Goal: Task Accomplishment & Management: Use online tool/utility

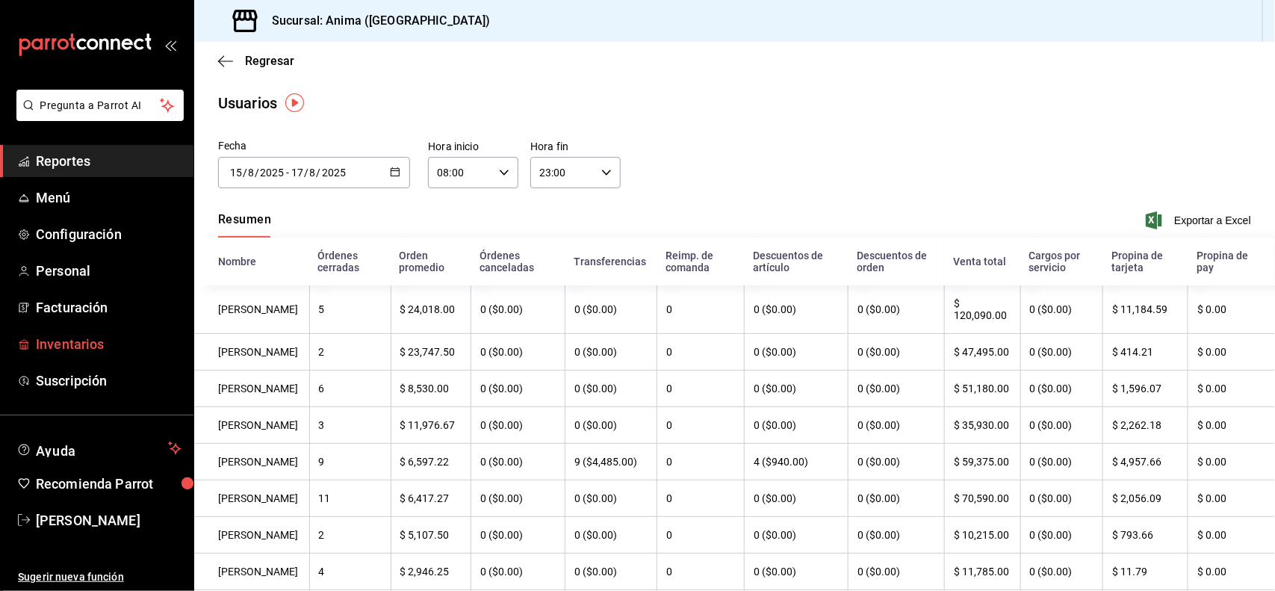
click at [54, 351] on span "Inventarios" at bounding box center [109, 344] width 146 height 20
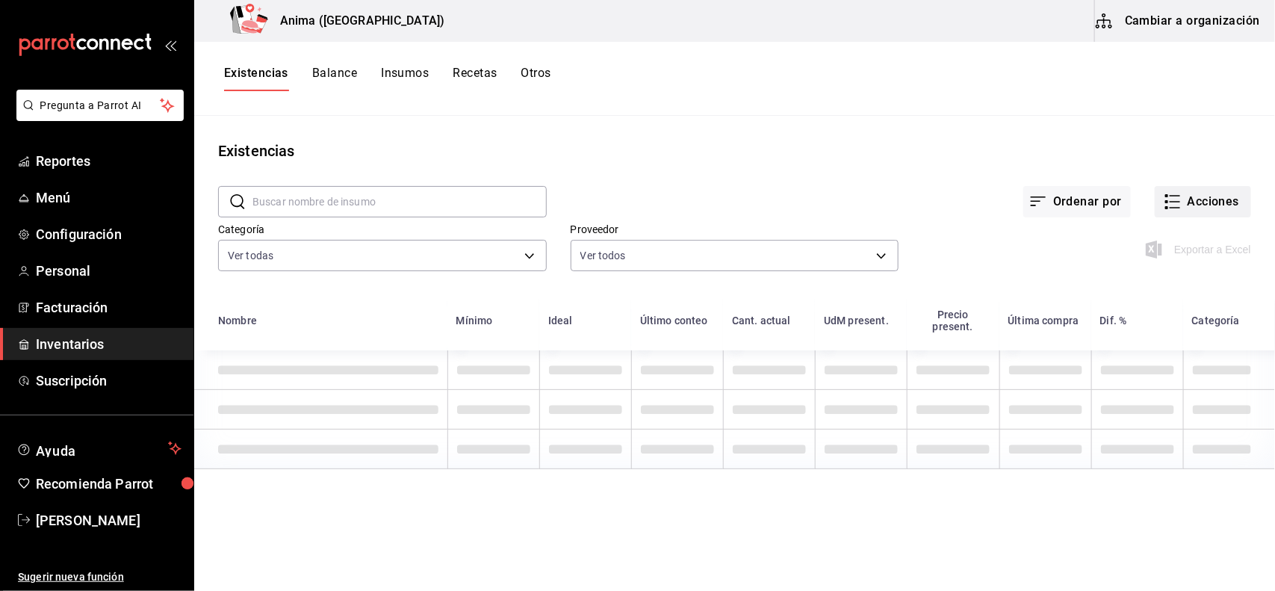
click at [1235, 199] on button "Acciones" at bounding box center [1203, 201] width 96 height 31
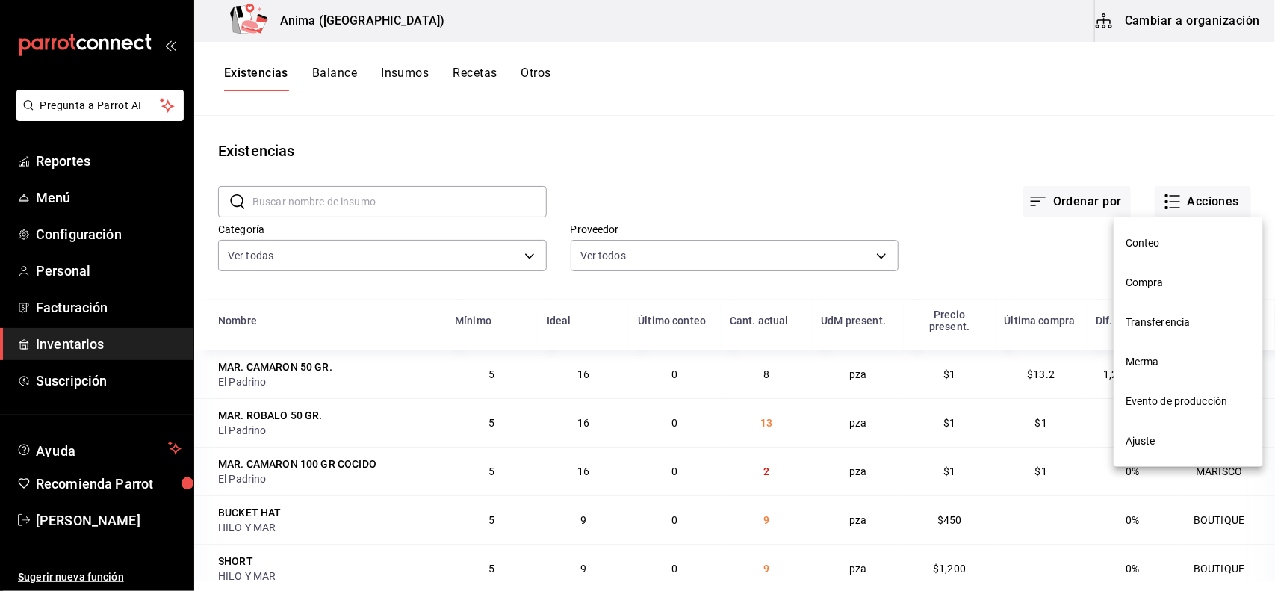
click at [1143, 288] on span "Compra" at bounding box center [1189, 283] width 126 height 16
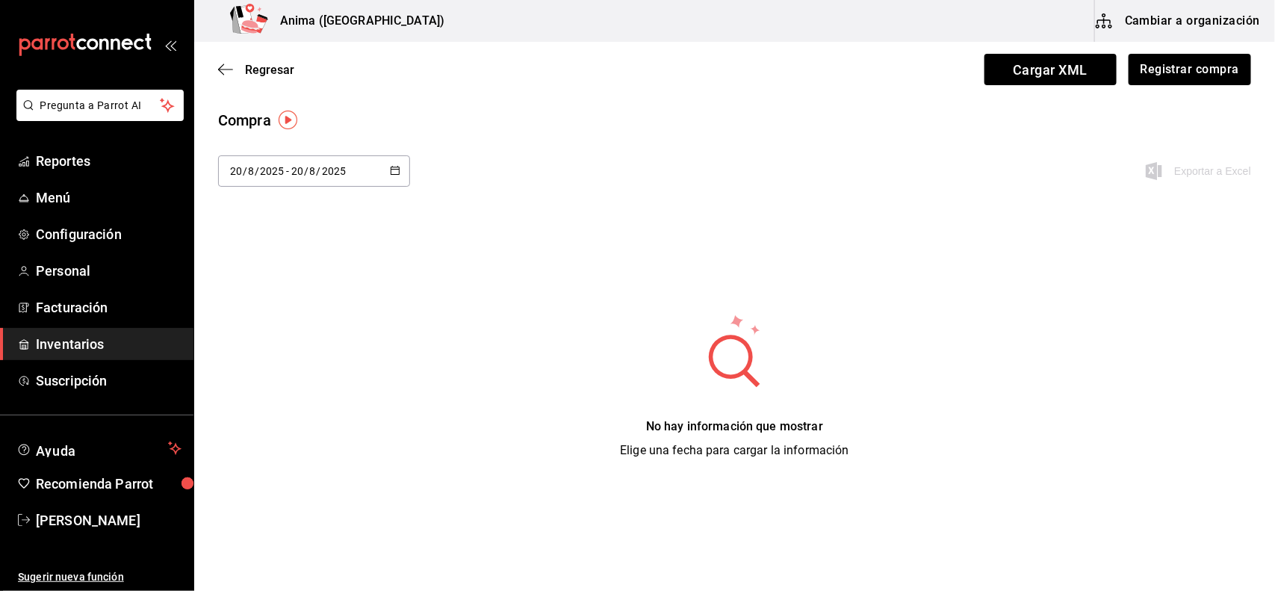
click at [351, 162] on div "[DATE] [DATE] - [DATE] [DATE]" at bounding box center [314, 170] width 192 height 31
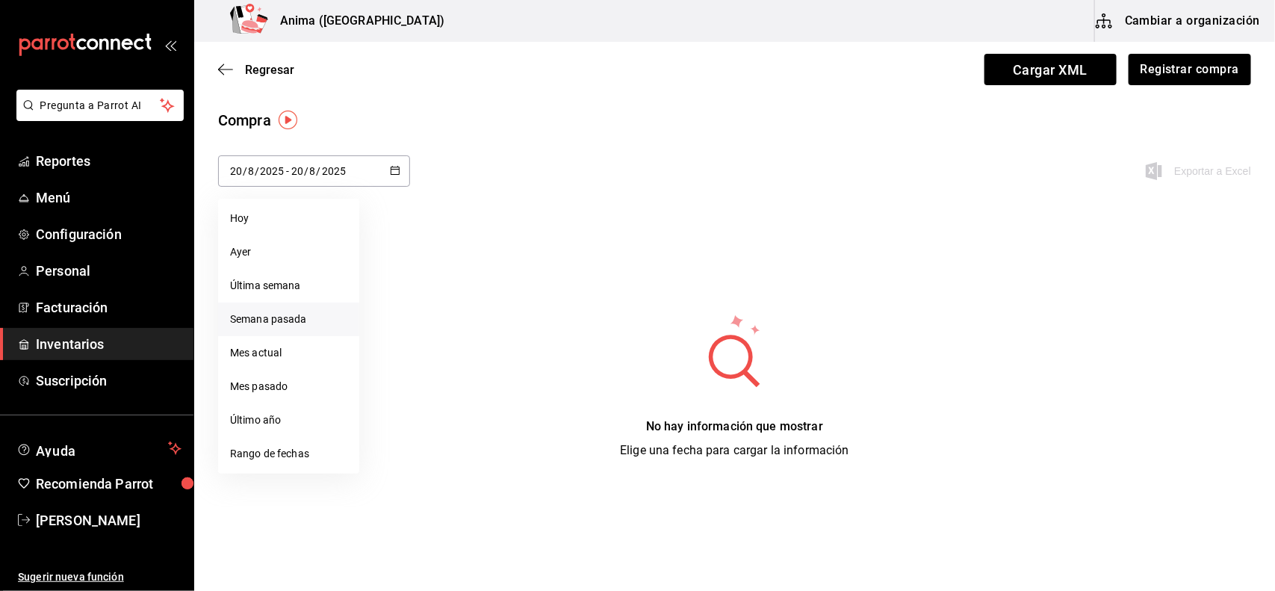
click at [277, 316] on li "Semana pasada" at bounding box center [288, 320] width 141 height 34
type input "[DATE]"
type input "10"
type input "[DATE]"
type input "16"
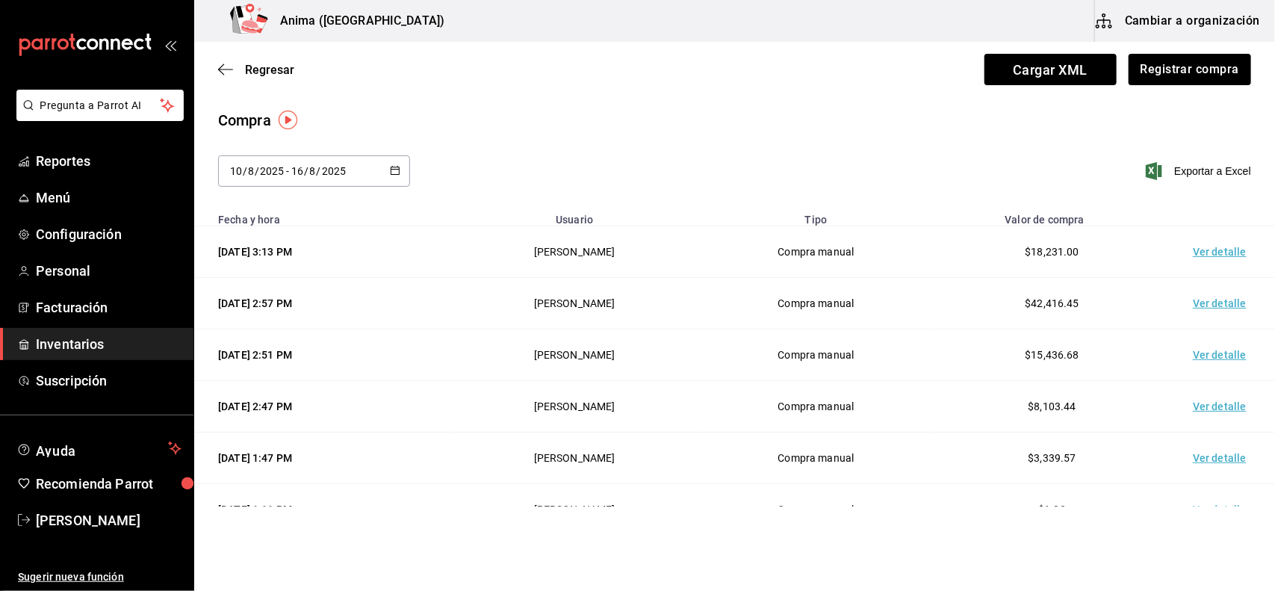
click at [326, 174] on input "2025" at bounding box center [333, 171] width 25 height 12
click at [296, 182] on div "[DATE] [DATE] - [DATE] [DATE]" at bounding box center [314, 170] width 192 height 31
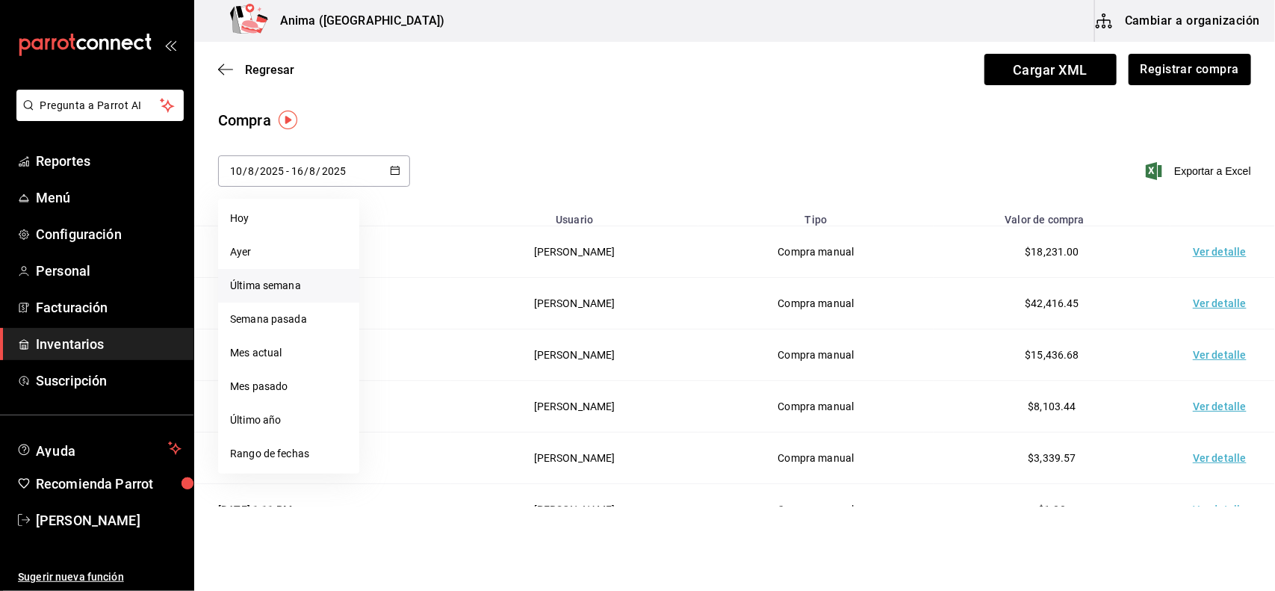
click at [273, 288] on li "Última semana" at bounding box center [288, 286] width 141 height 34
type input "[DATE]"
type input "17"
type input "[DATE]"
type input "20"
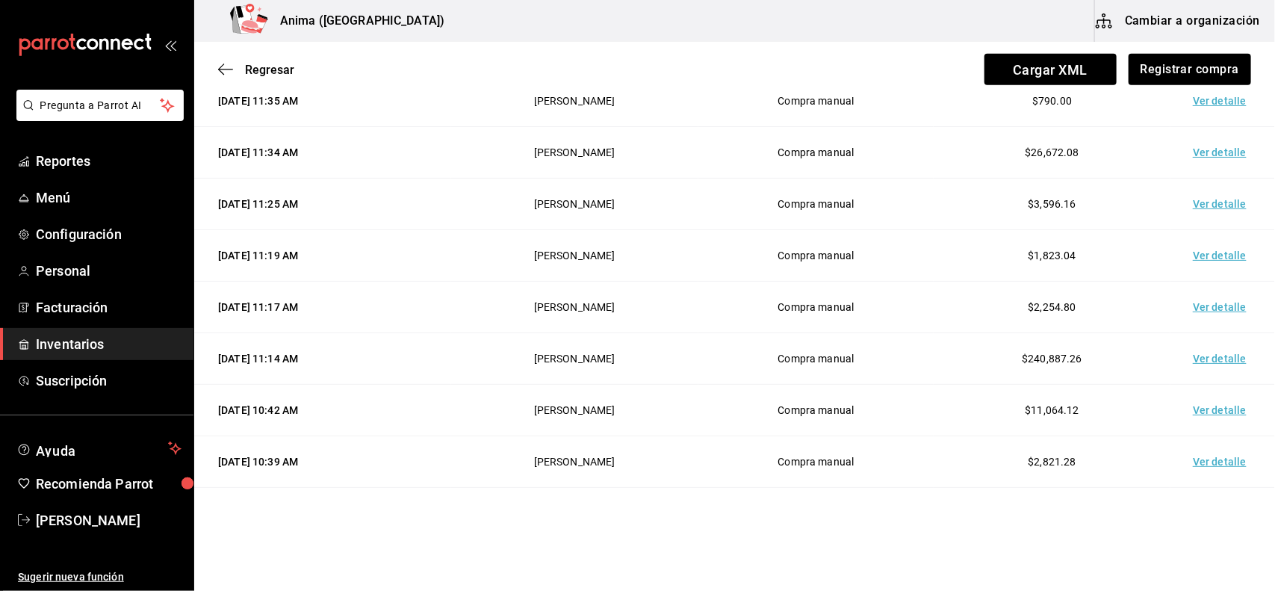
scroll to position [1346, 0]
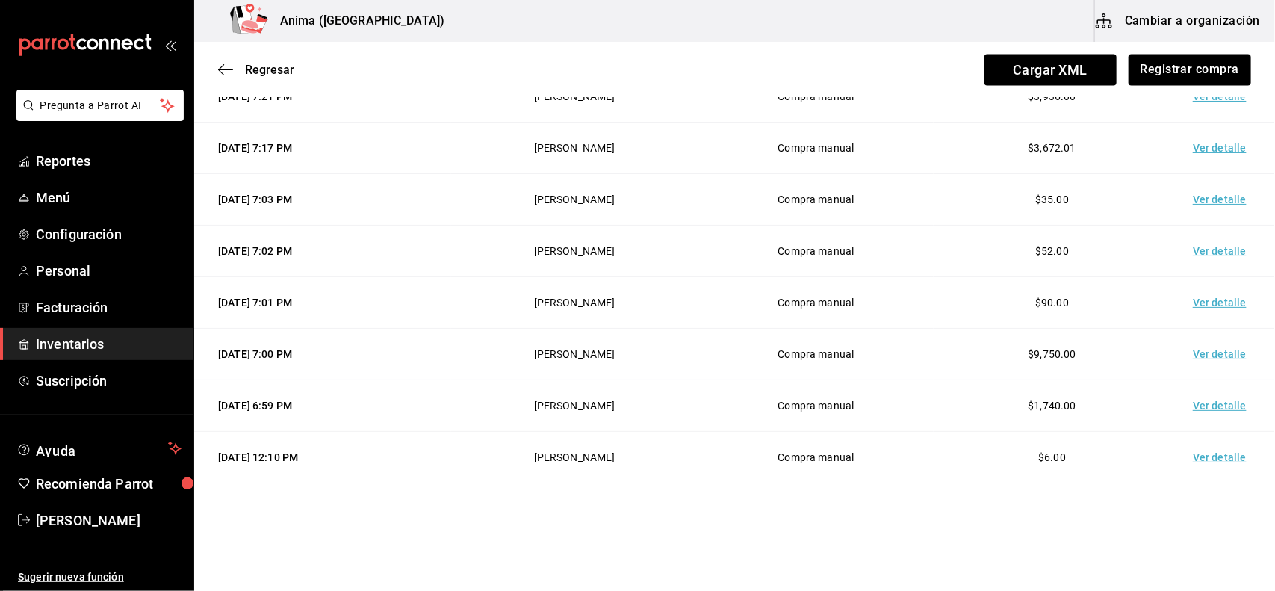
click at [1226, 353] on td "Ver detalle" at bounding box center [1223, 355] width 105 height 52
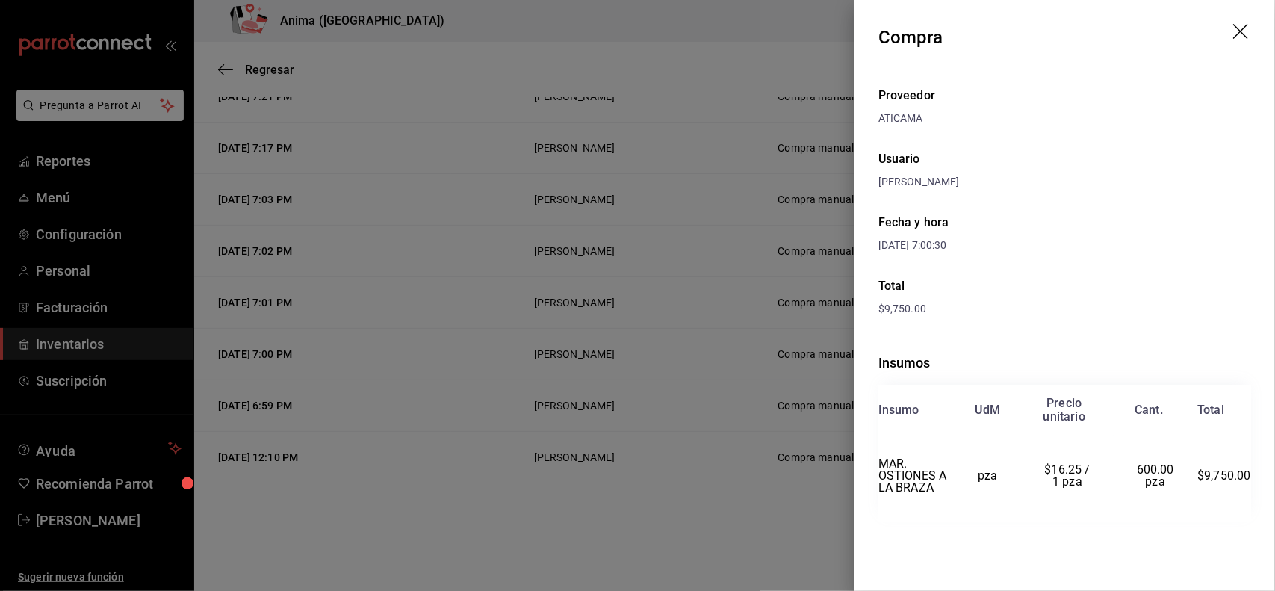
click at [764, 356] on div at bounding box center [637, 295] width 1275 height 591
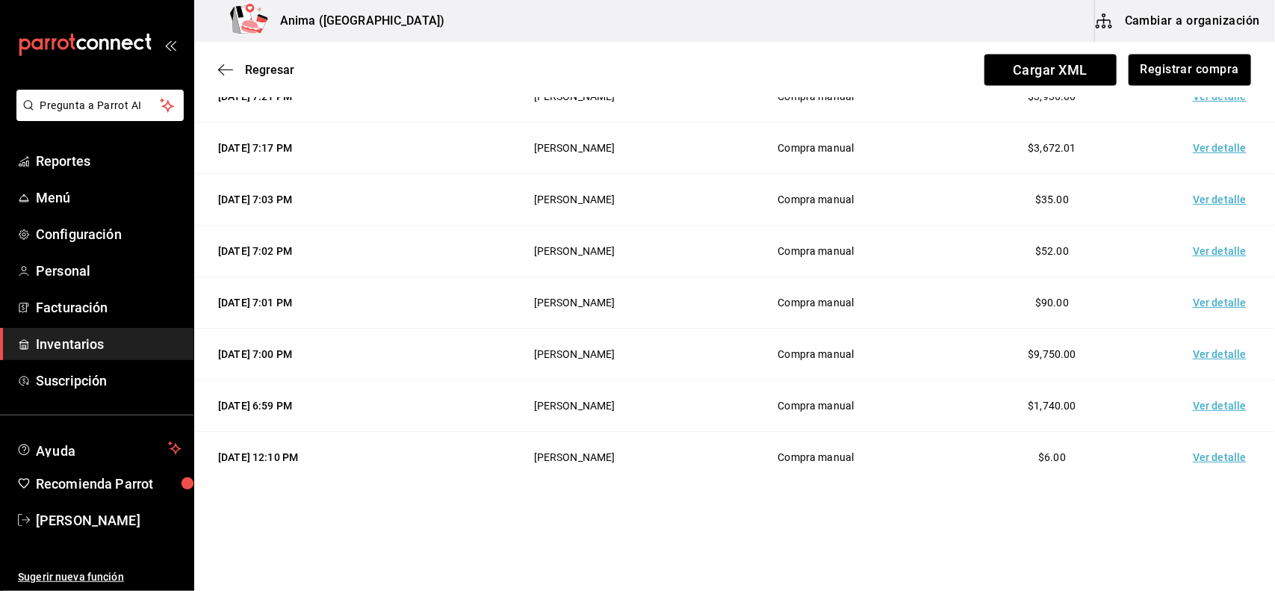
click at [1196, 408] on td "Ver detalle" at bounding box center [1223, 406] width 105 height 52
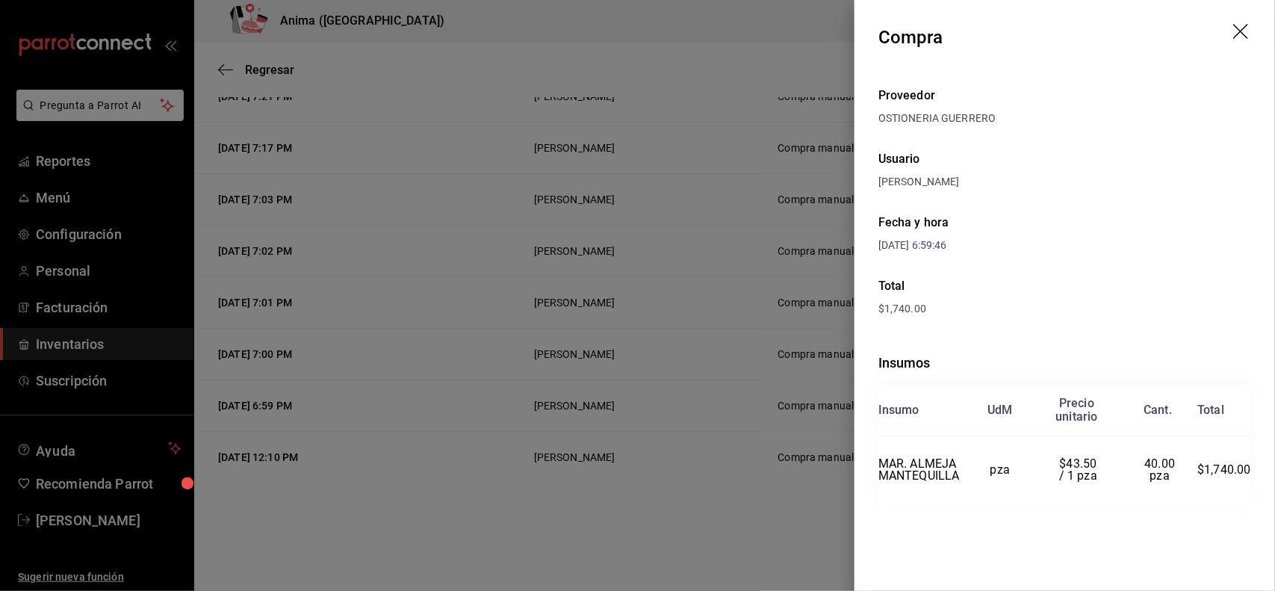
click at [1242, 36] on icon "drag" at bounding box center [1242, 33] width 18 height 18
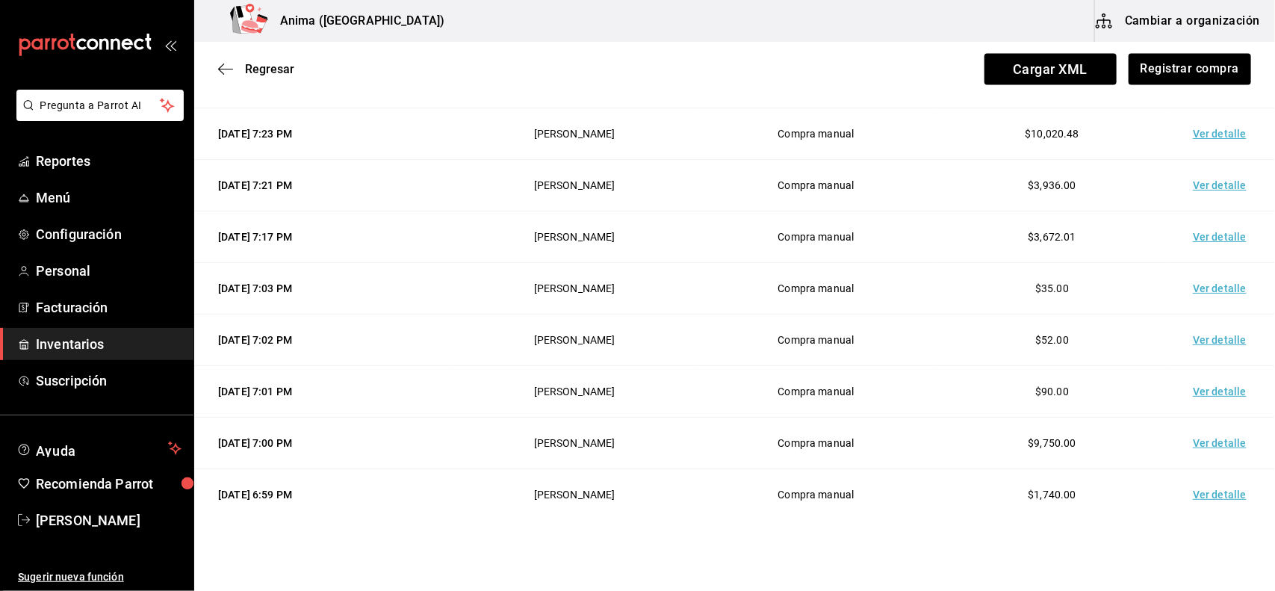
scroll to position [1248, 0]
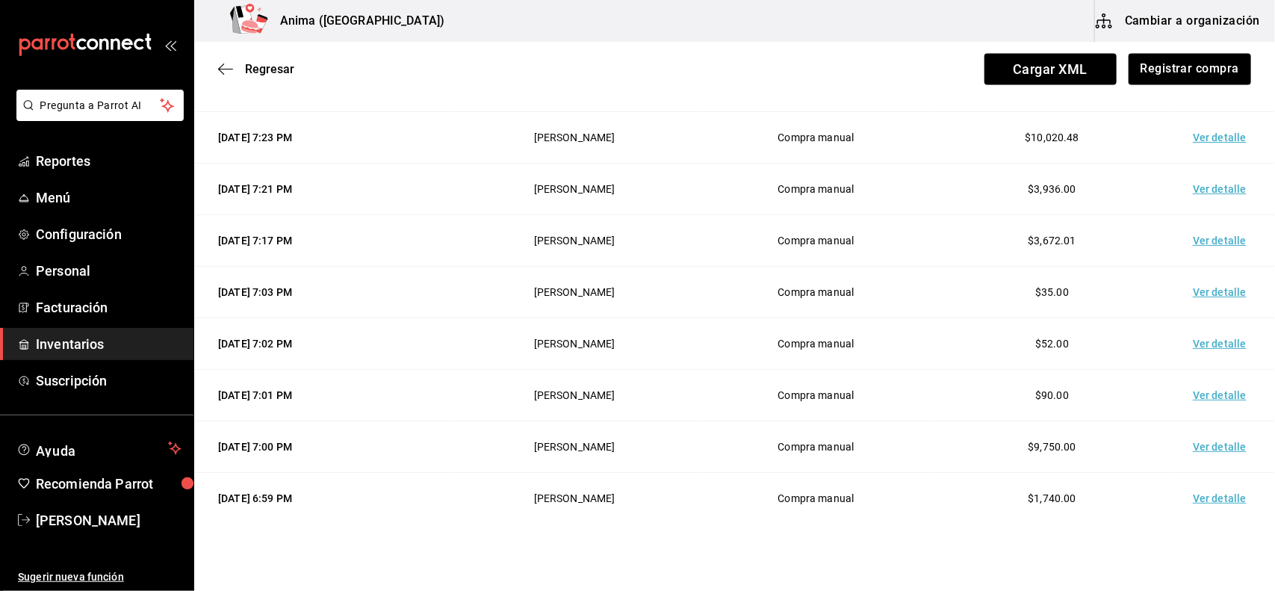
click at [1196, 498] on td "Ver detalle" at bounding box center [1223, 499] width 105 height 52
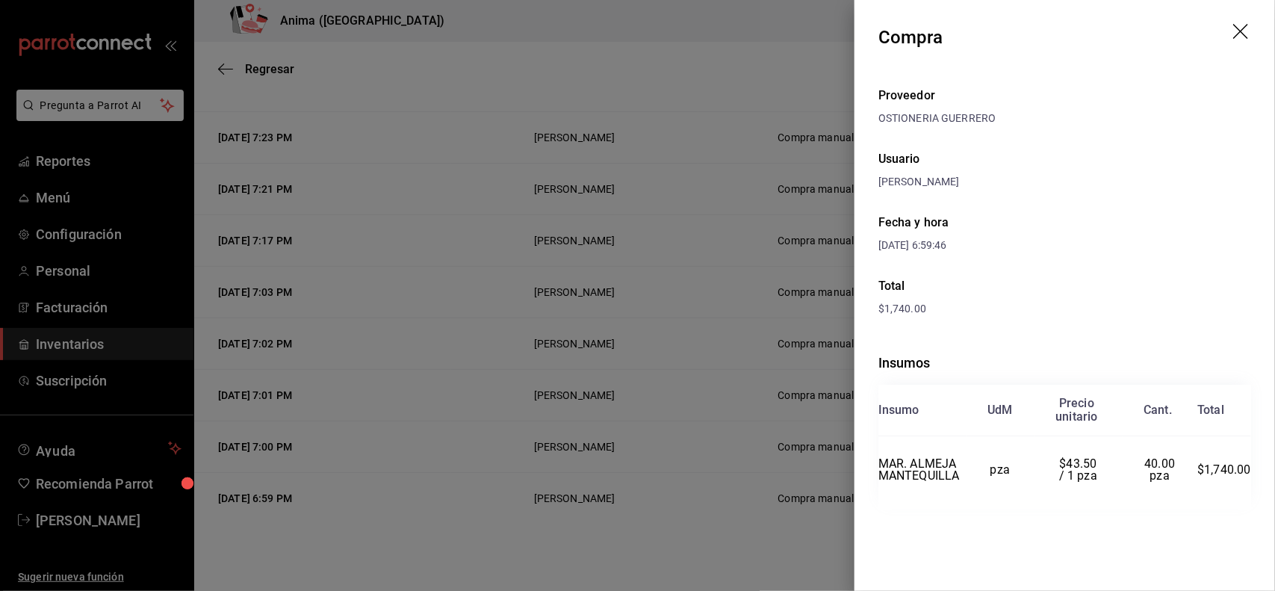
click at [710, 188] on div at bounding box center [637, 295] width 1275 height 591
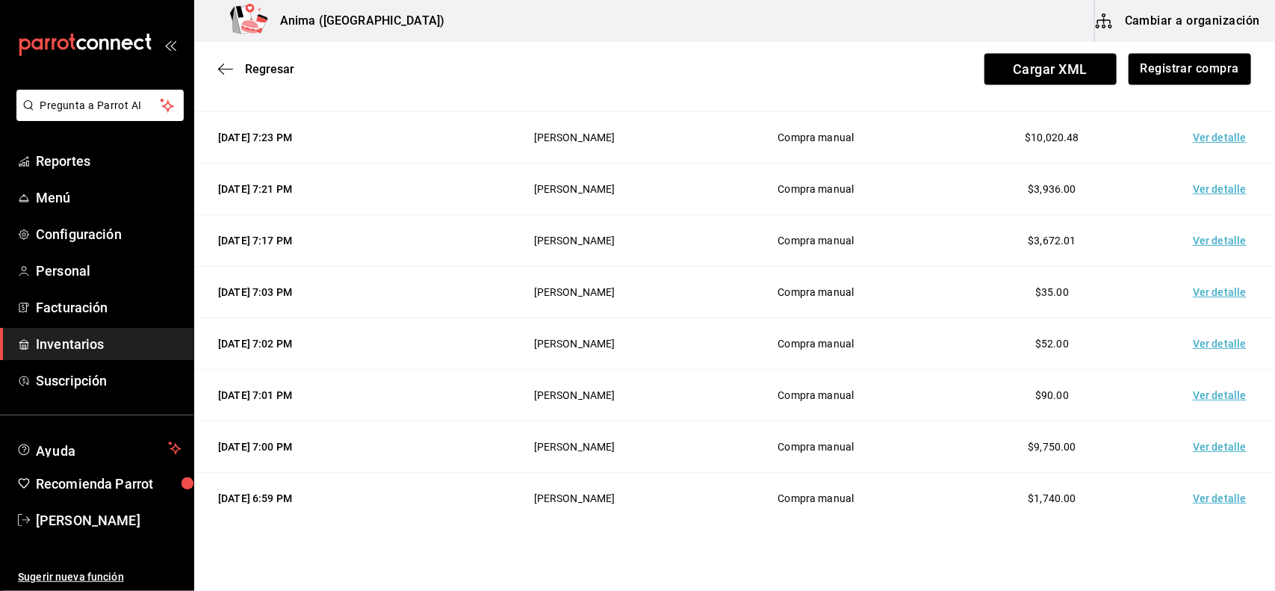
click at [1219, 403] on td "Ver detalle" at bounding box center [1223, 396] width 105 height 52
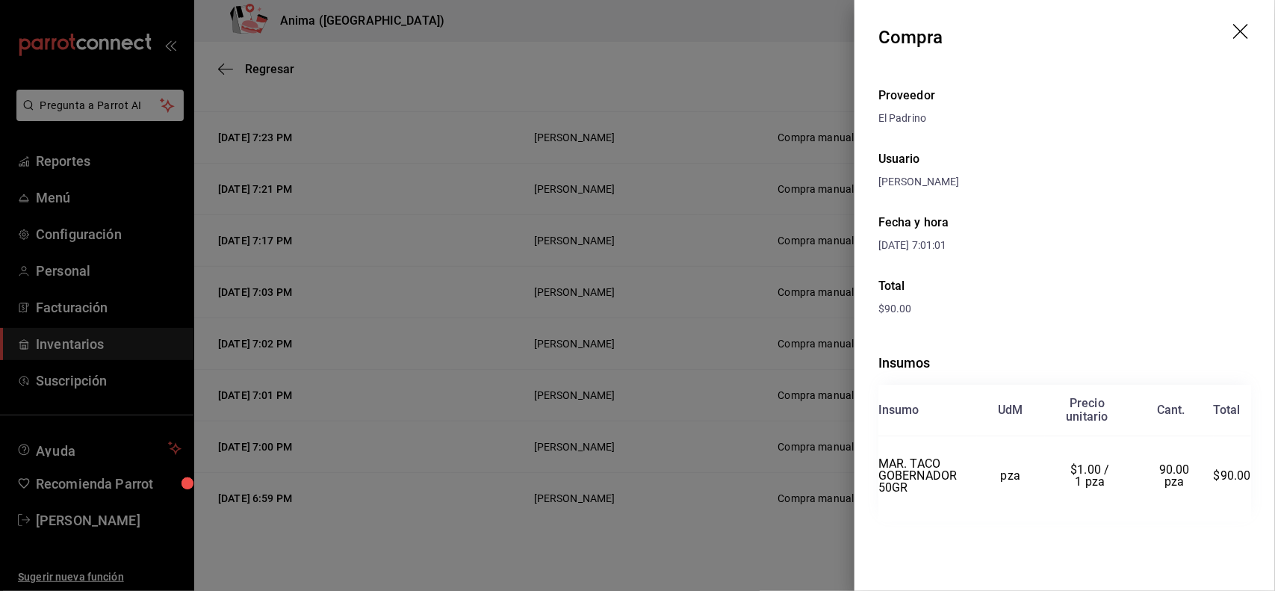
click at [811, 385] on div at bounding box center [637, 295] width 1275 height 591
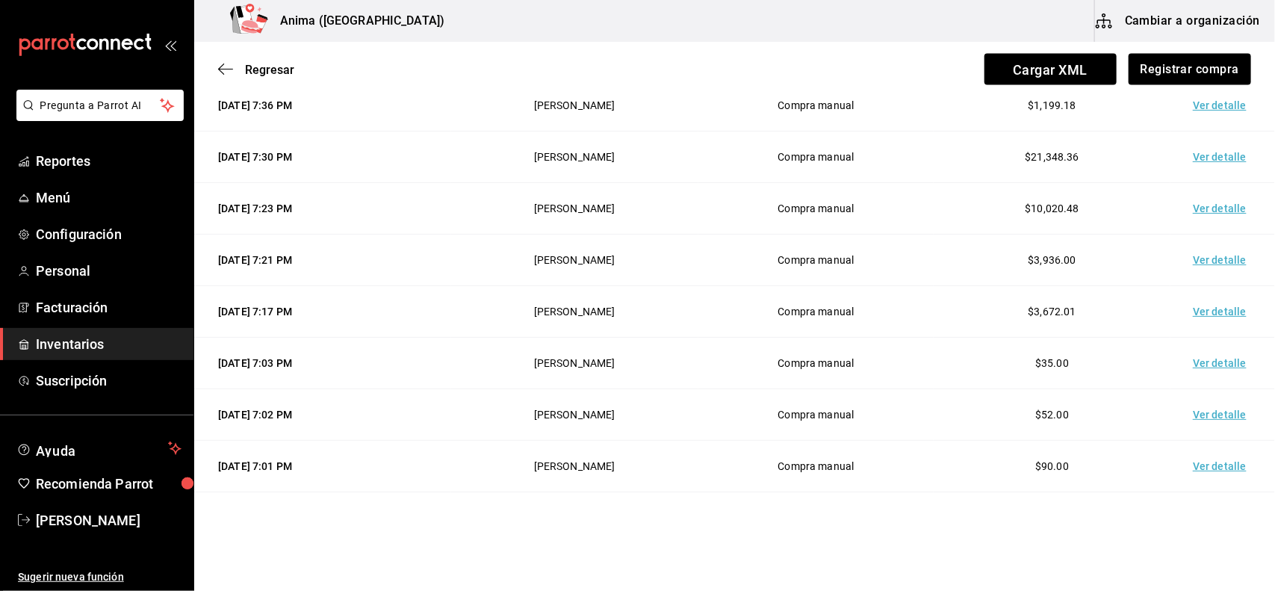
scroll to position [1134, 0]
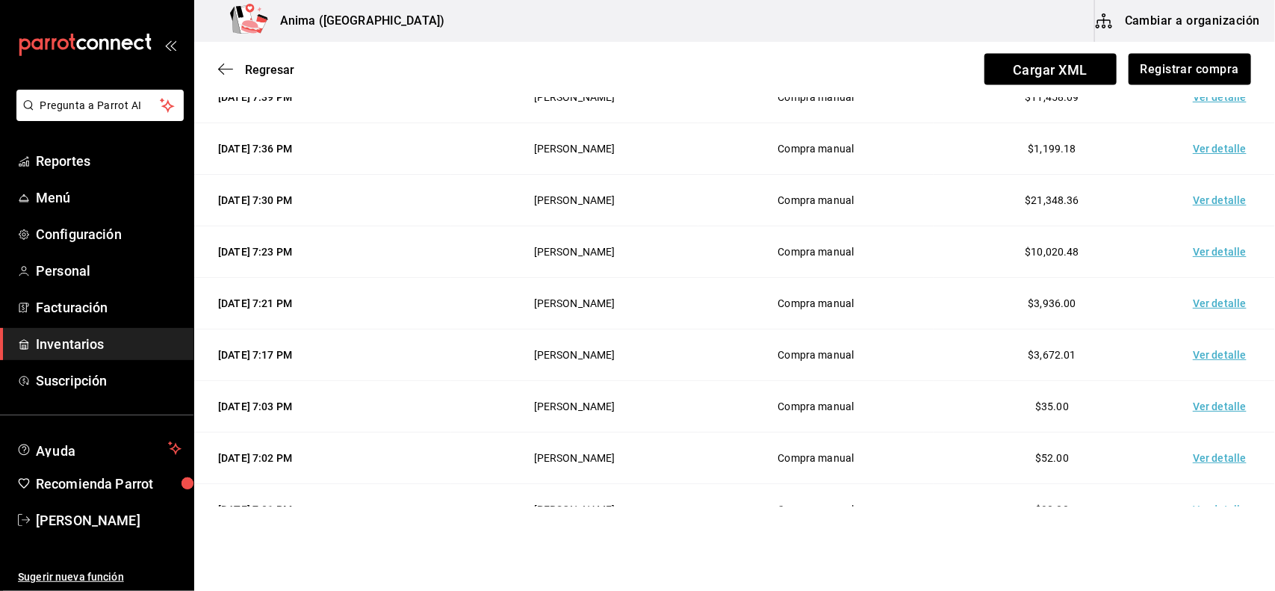
click at [1199, 359] on td "Ver detalle" at bounding box center [1223, 355] width 105 height 52
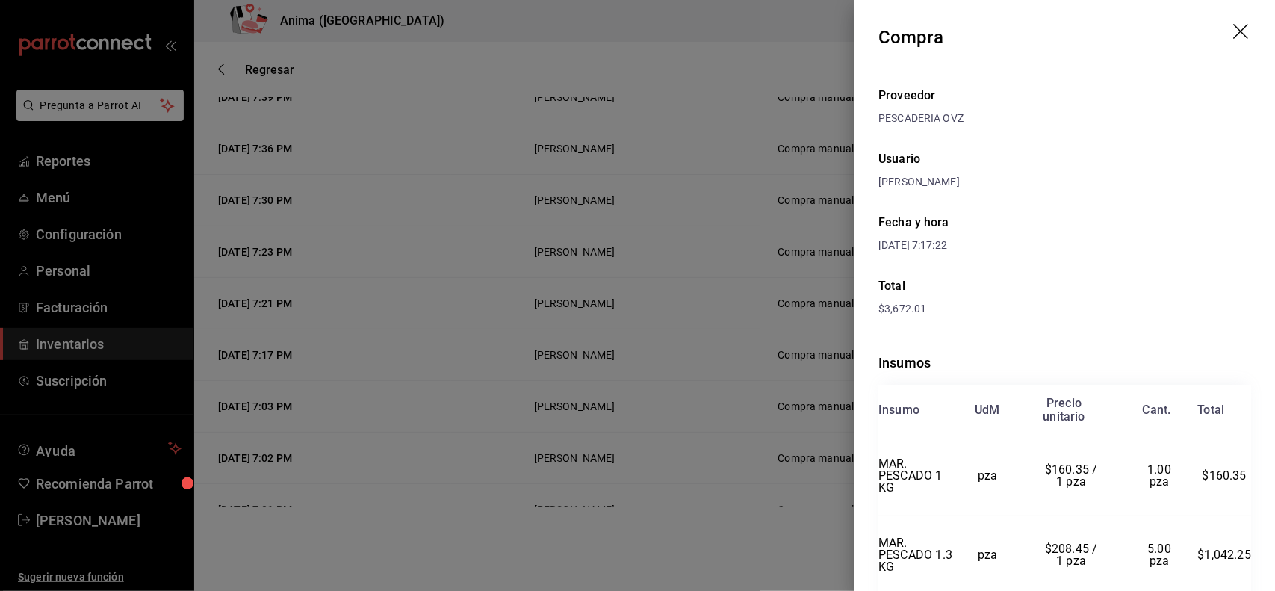
click at [681, 381] on div at bounding box center [637, 295] width 1275 height 591
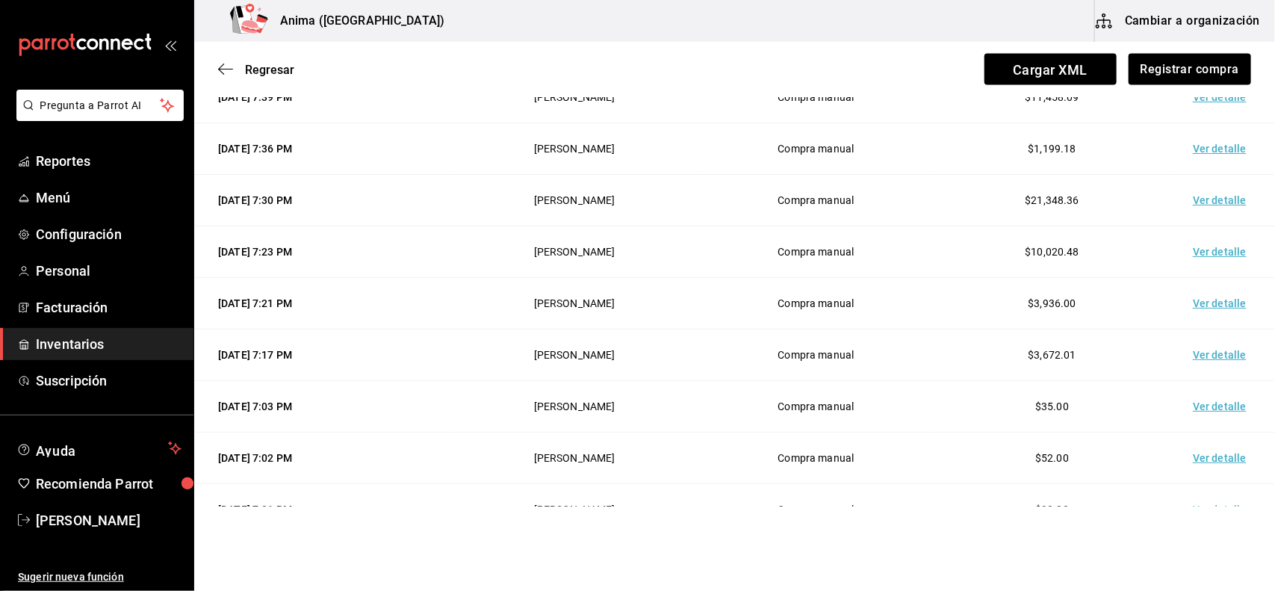
click at [1188, 308] on td "Ver detalle" at bounding box center [1223, 304] width 105 height 52
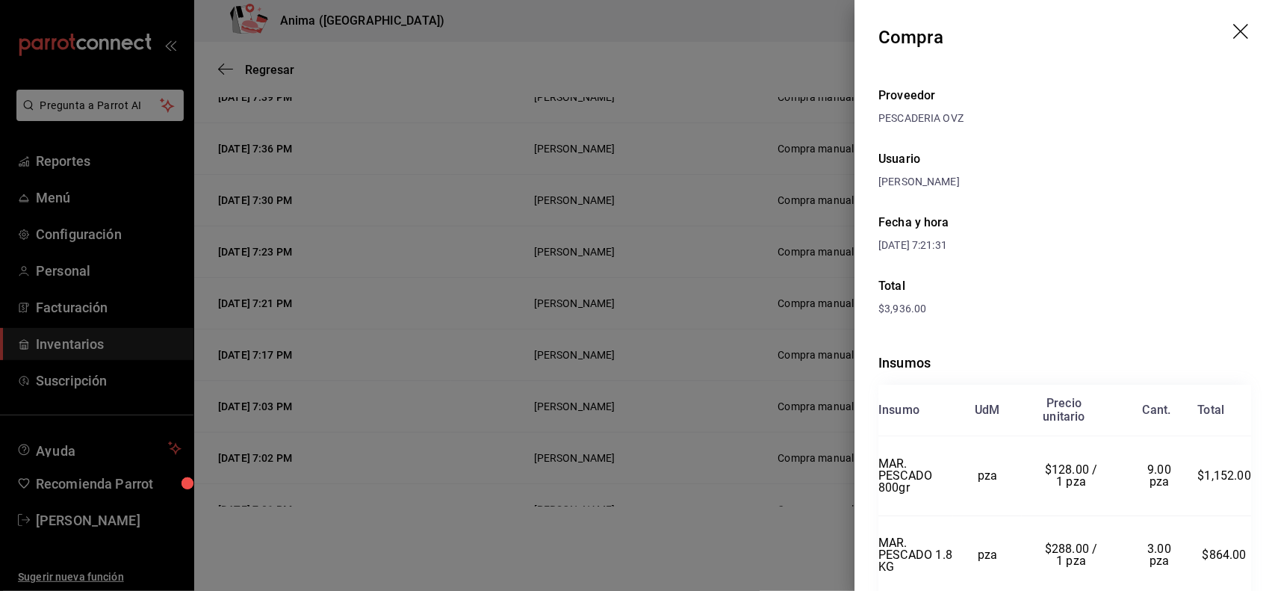
click at [712, 357] on div at bounding box center [637, 295] width 1275 height 591
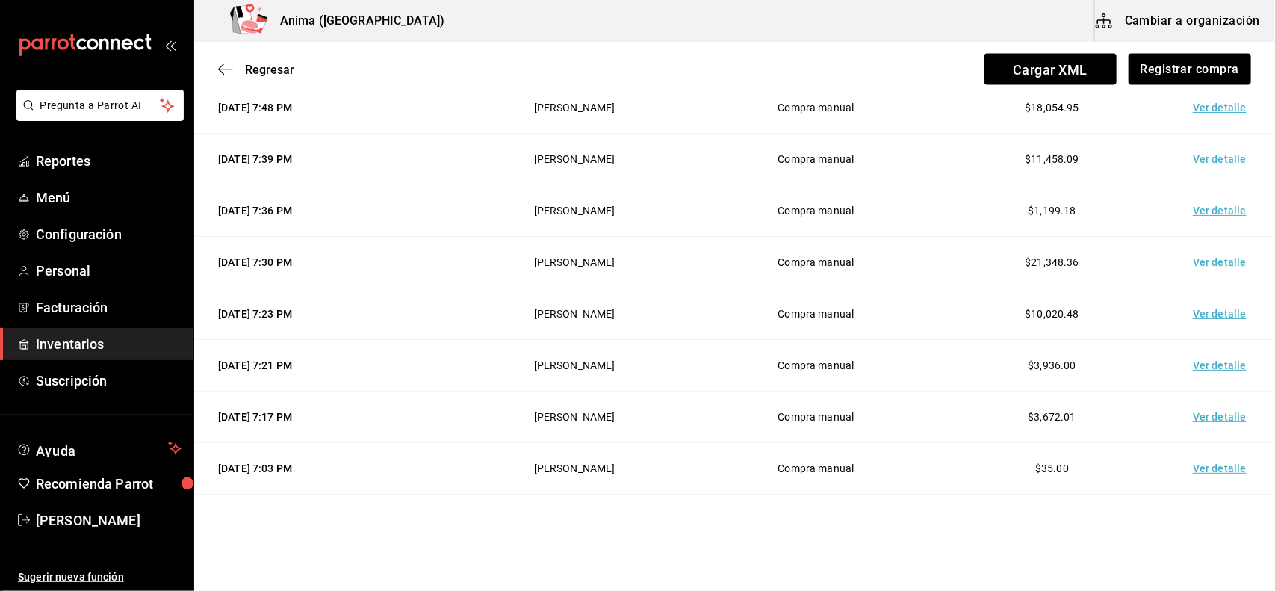
scroll to position [1024, 0]
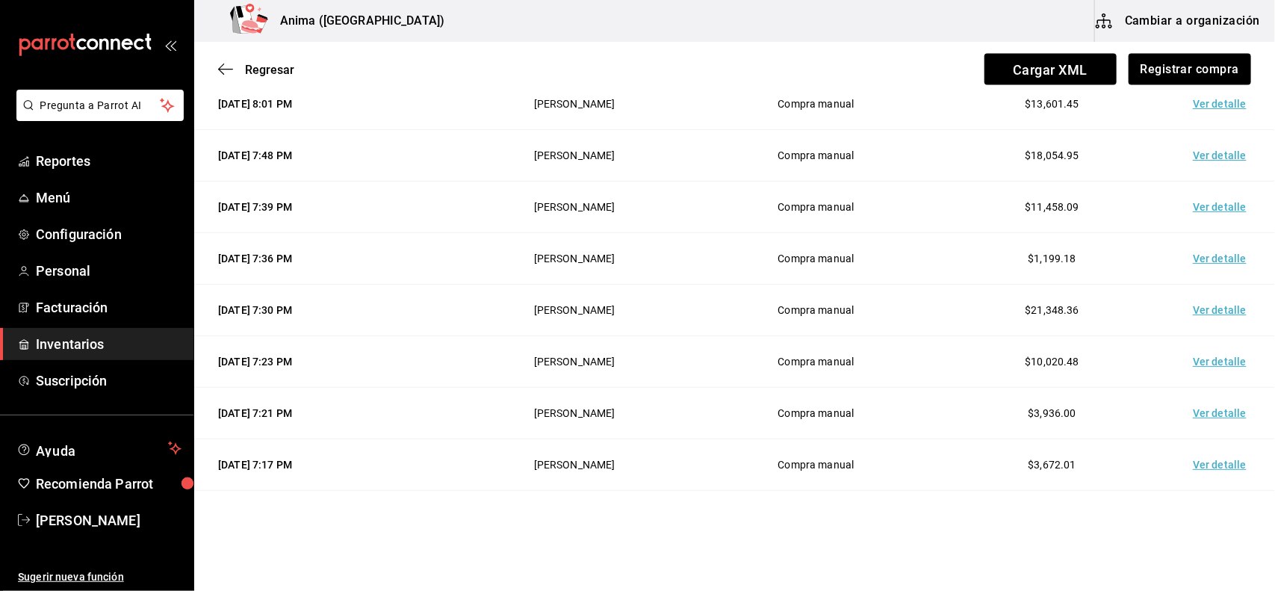
click at [1199, 371] on td "Ver detalle" at bounding box center [1223, 362] width 105 height 52
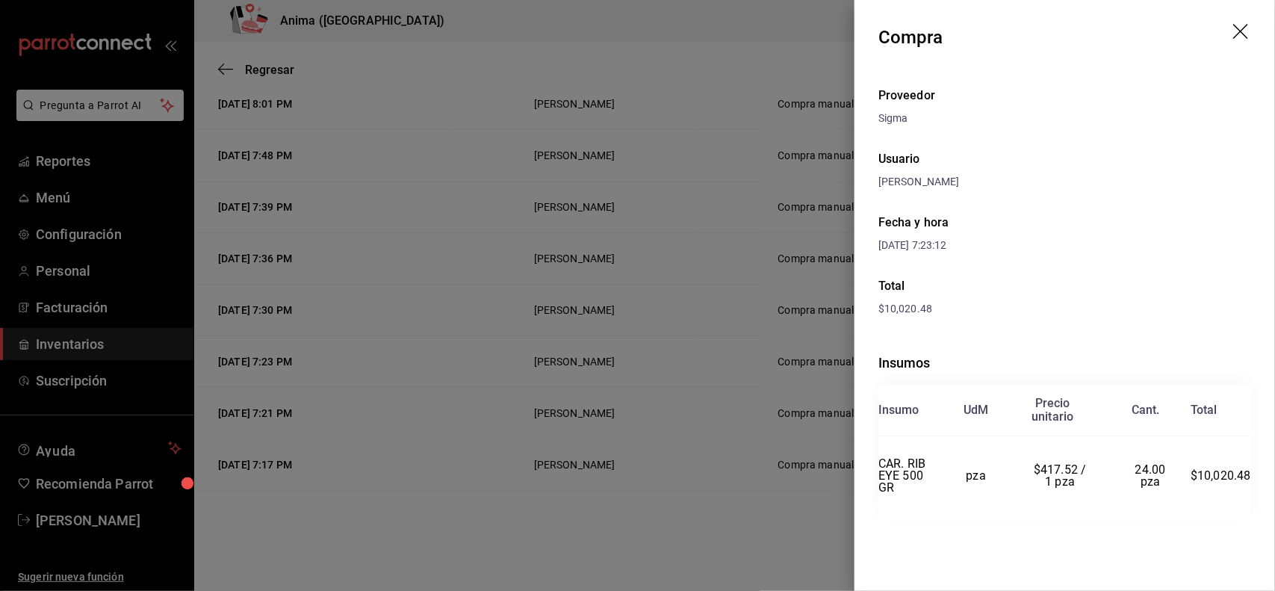
drag, startPoint x: 743, startPoint y: 396, endPoint x: 869, endPoint y: 387, distance: 125.8
click at [745, 394] on div at bounding box center [637, 295] width 1275 height 591
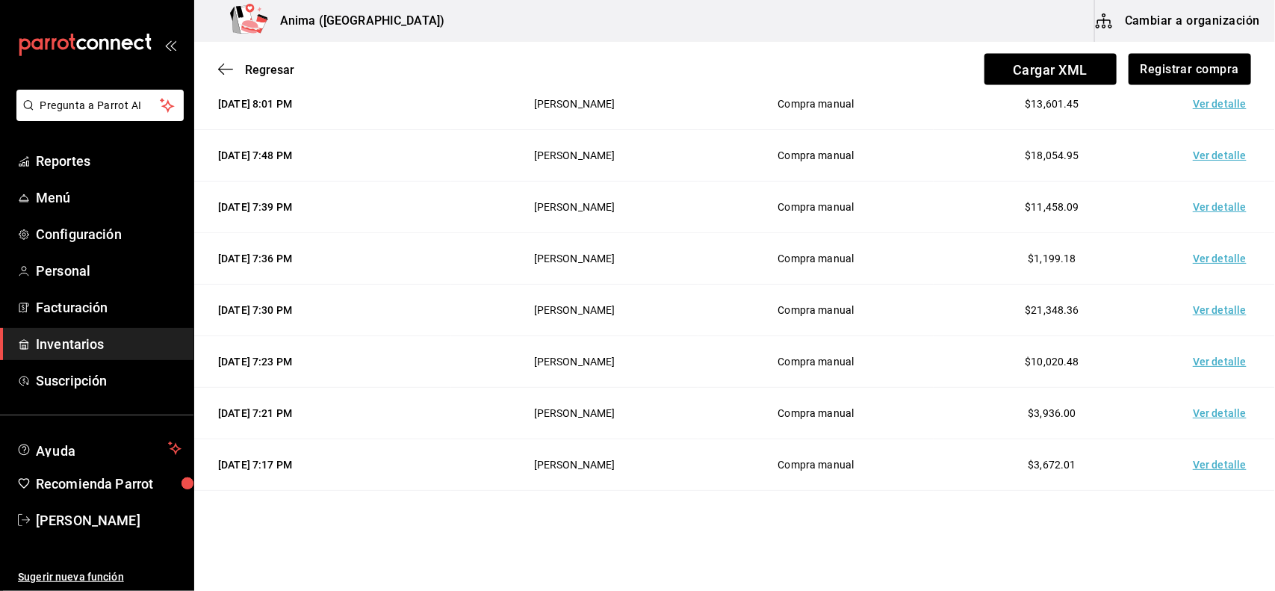
click at [1229, 321] on td "Ver detalle" at bounding box center [1223, 311] width 105 height 52
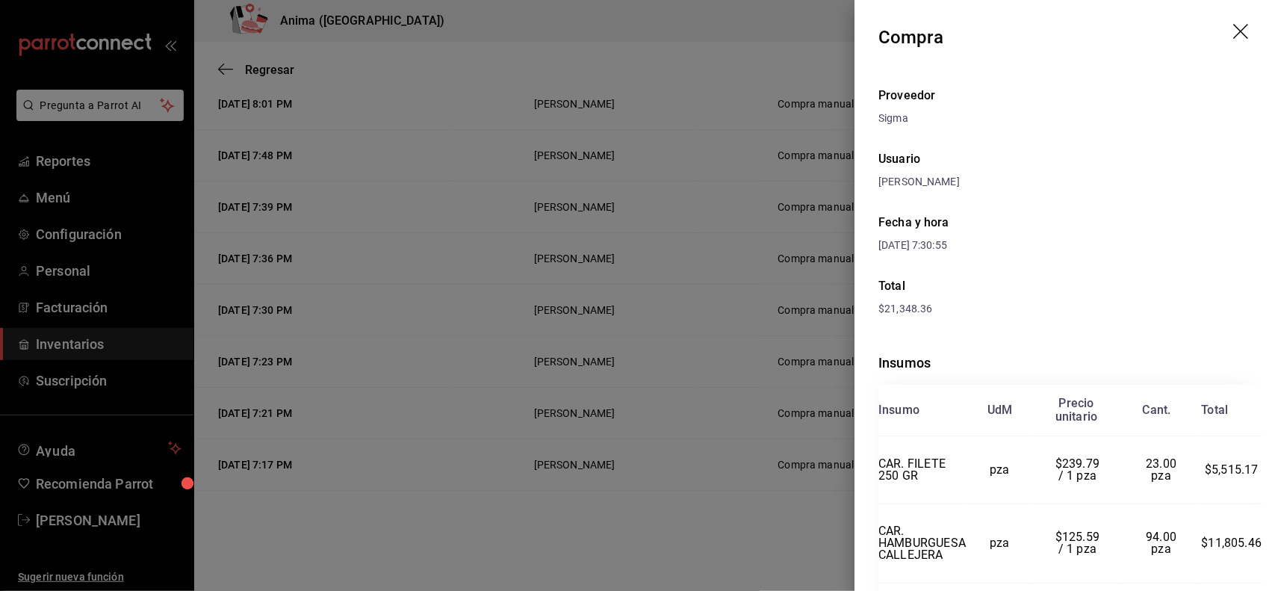
click at [766, 382] on div at bounding box center [637, 295] width 1275 height 591
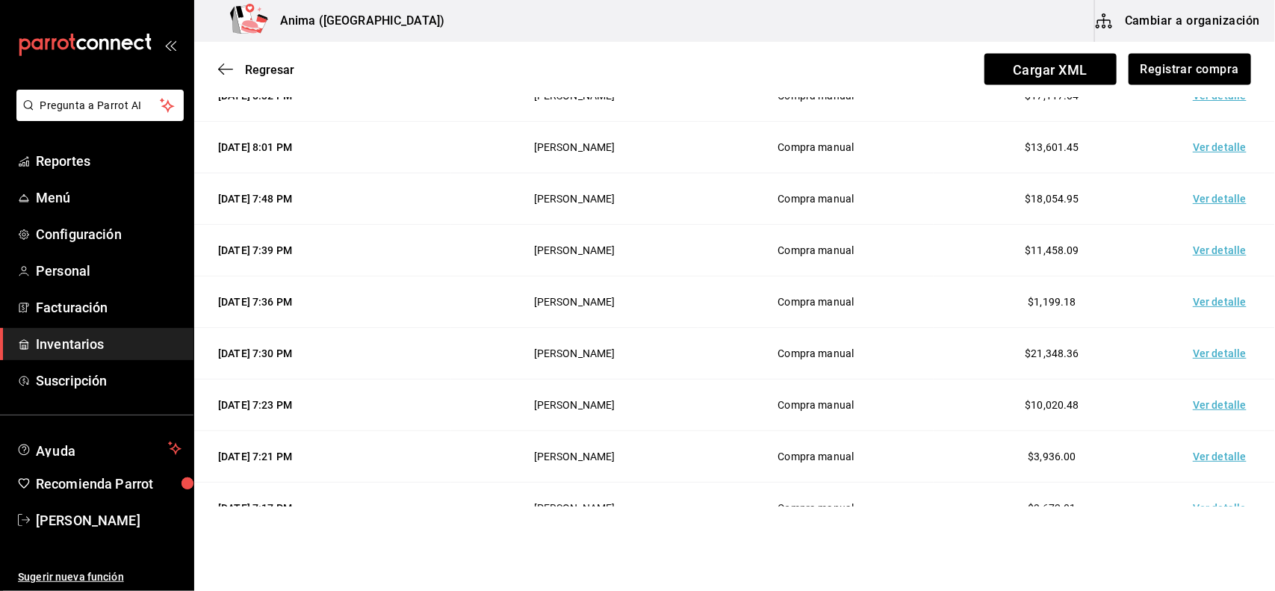
scroll to position [949, 0]
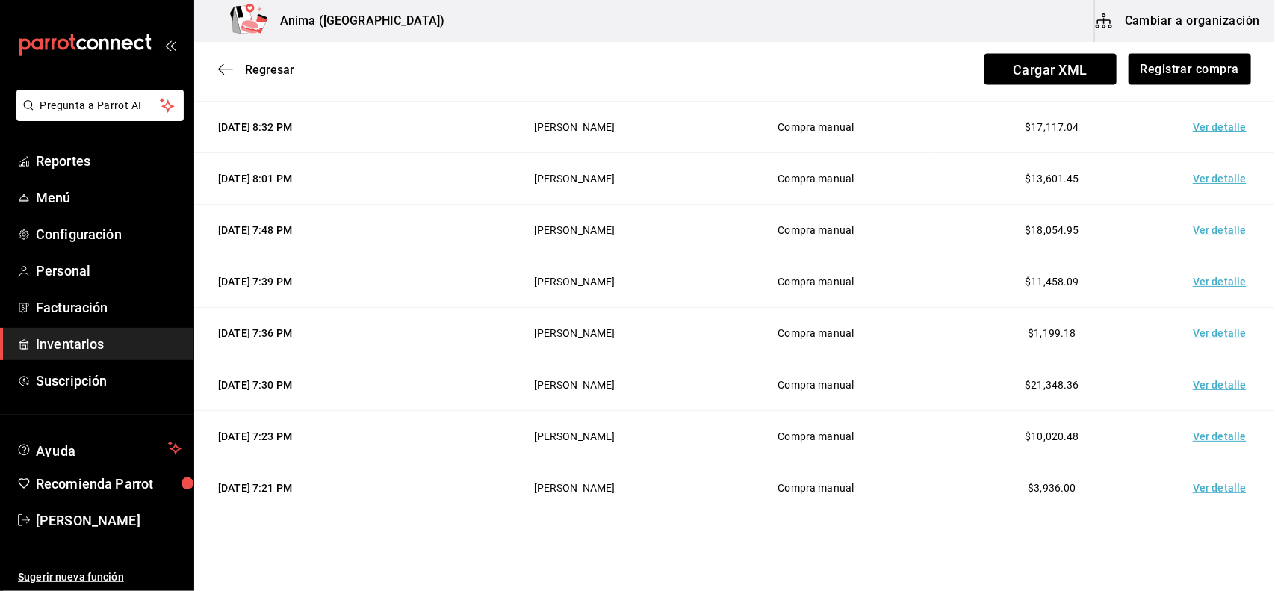
click at [1212, 388] on td "Ver detalle" at bounding box center [1223, 385] width 105 height 52
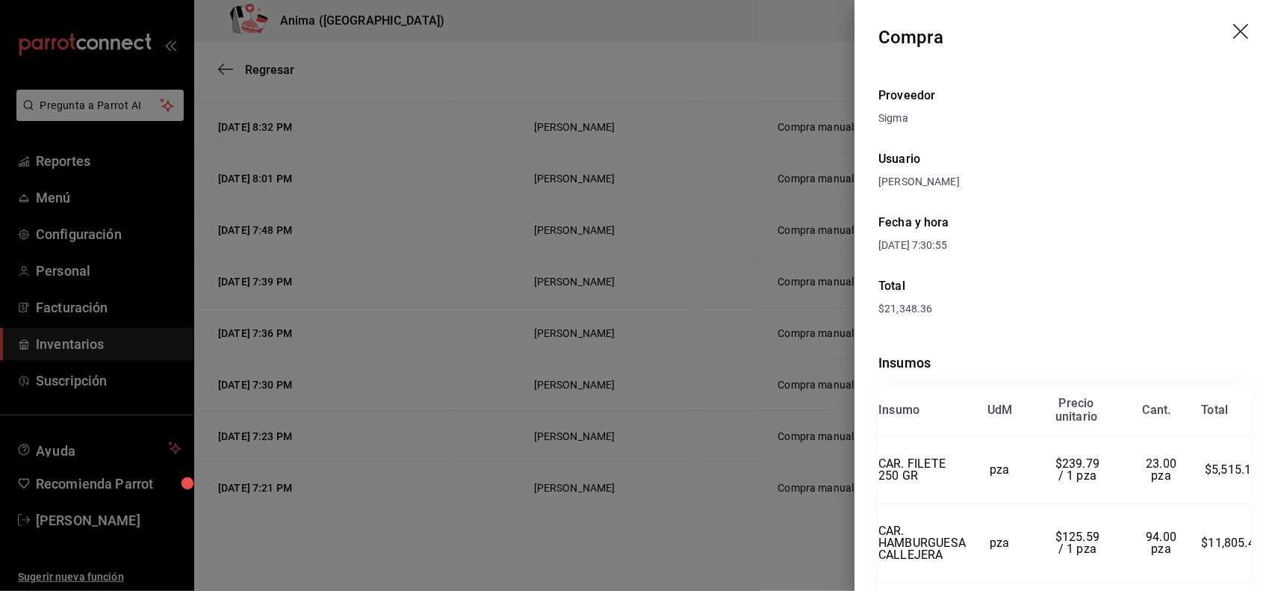
click at [680, 413] on div at bounding box center [637, 295] width 1275 height 591
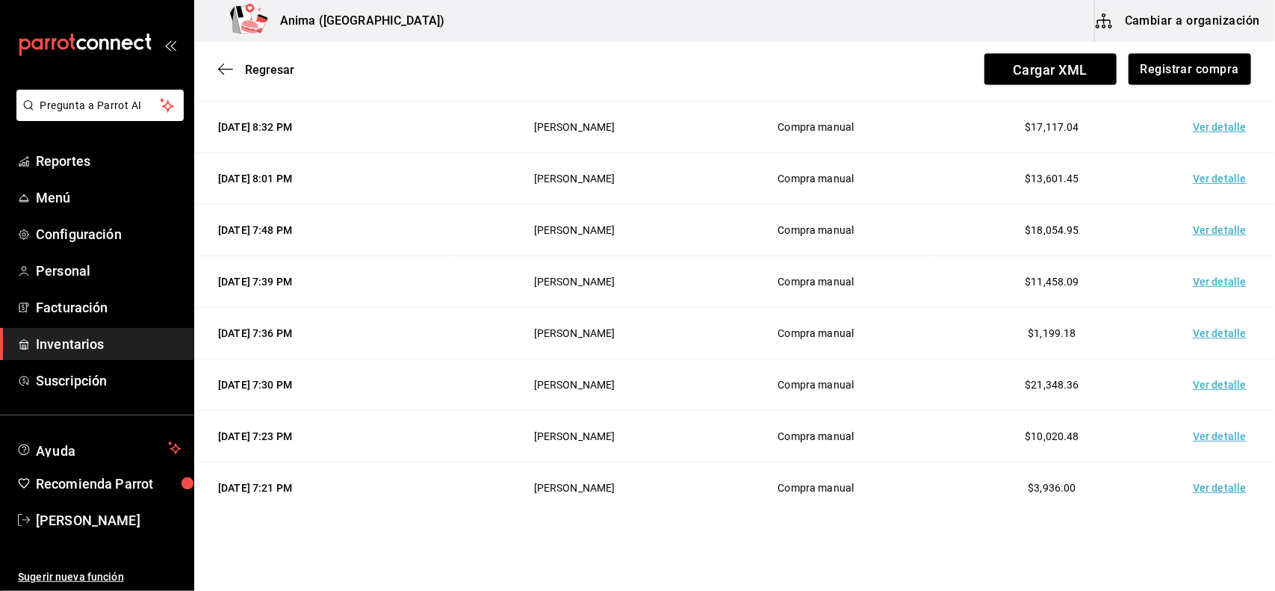
click at [1199, 329] on td "Ver detalle" at bounding box center [1223, 334] width 105 height 52
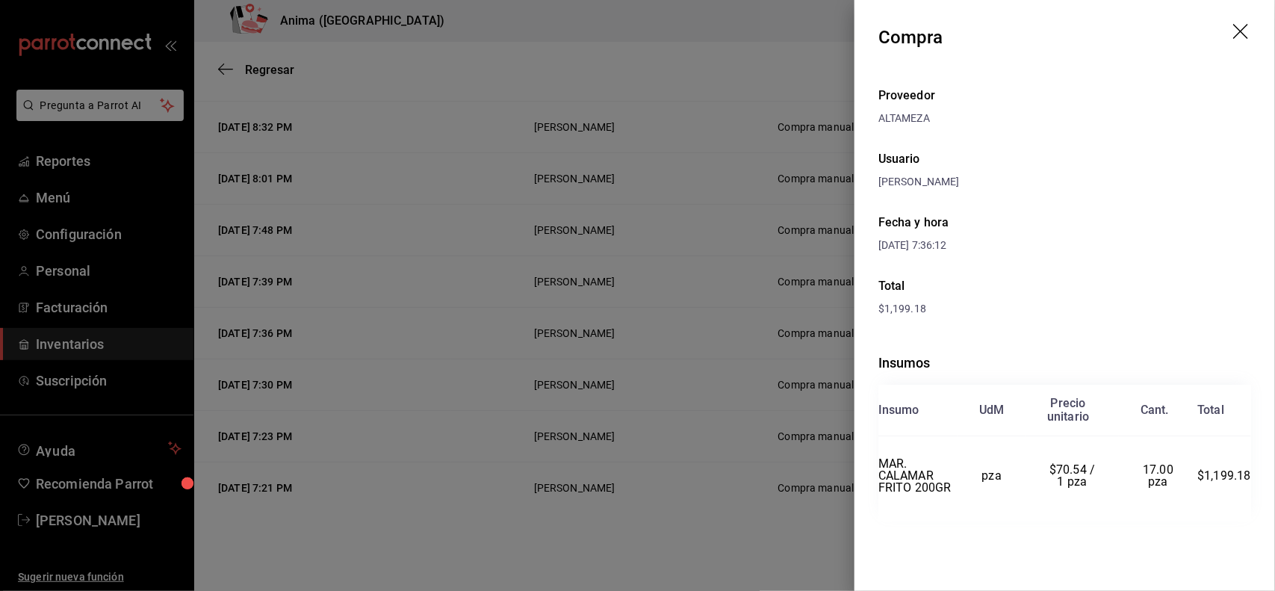
click at [626, 463] on div at bounding box center [637, 295] width 1275 height 591
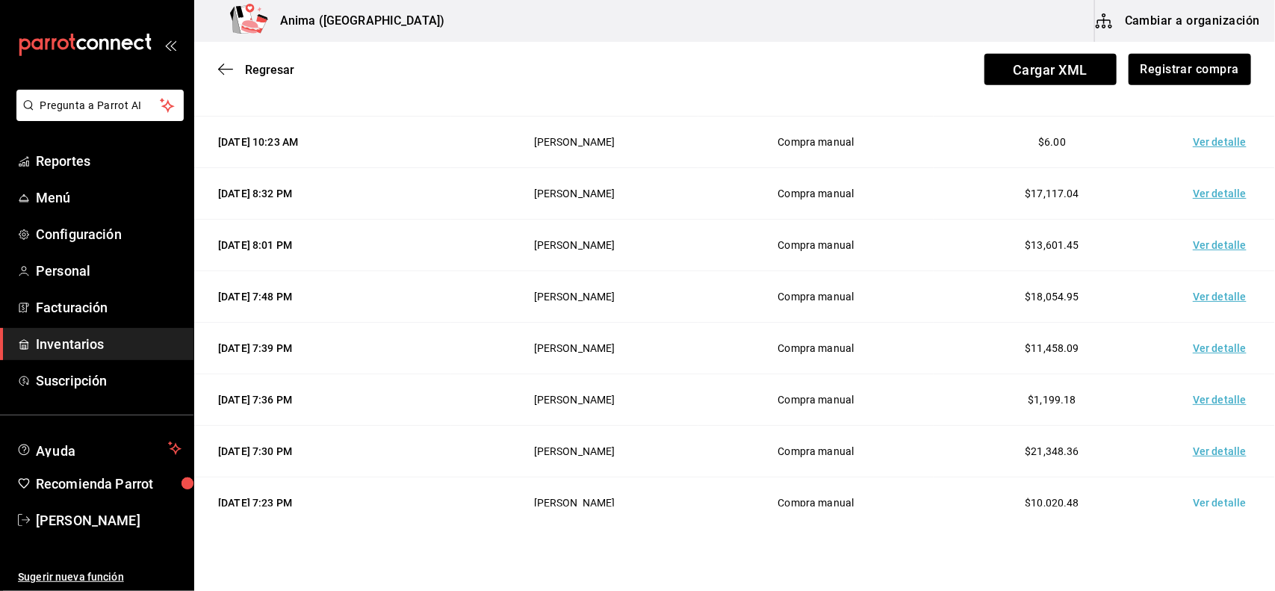
scroll to position [820, 0]
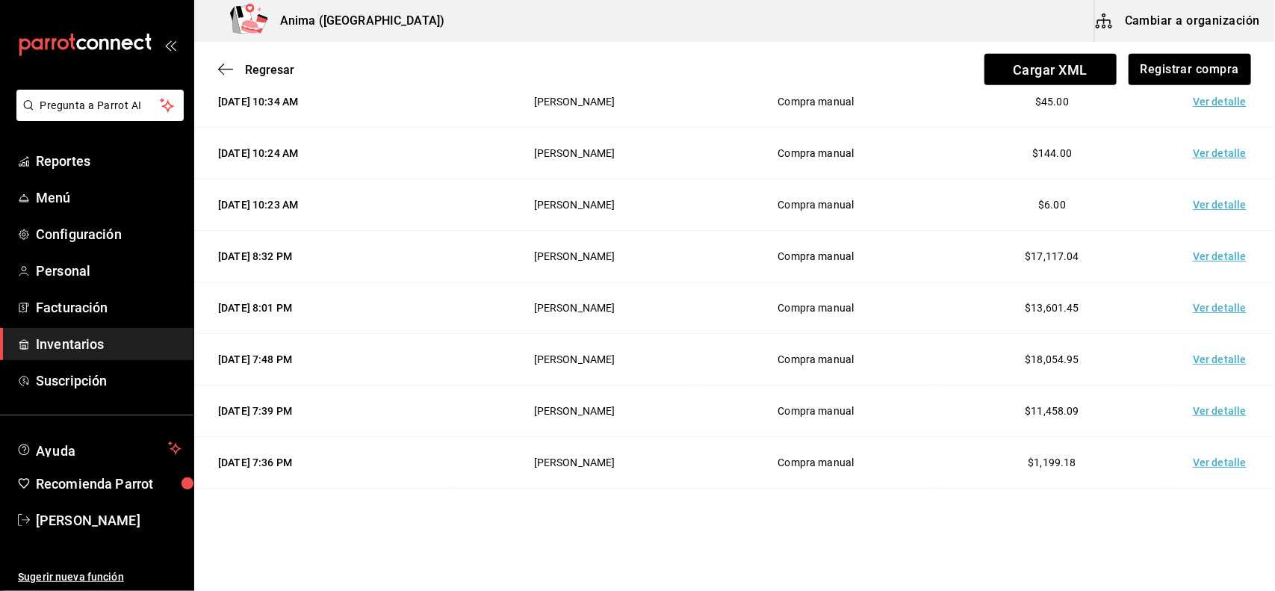
click at [1211, 412] on td "Ver detalle" at bounding box center [1223, 411] width 105 height 52
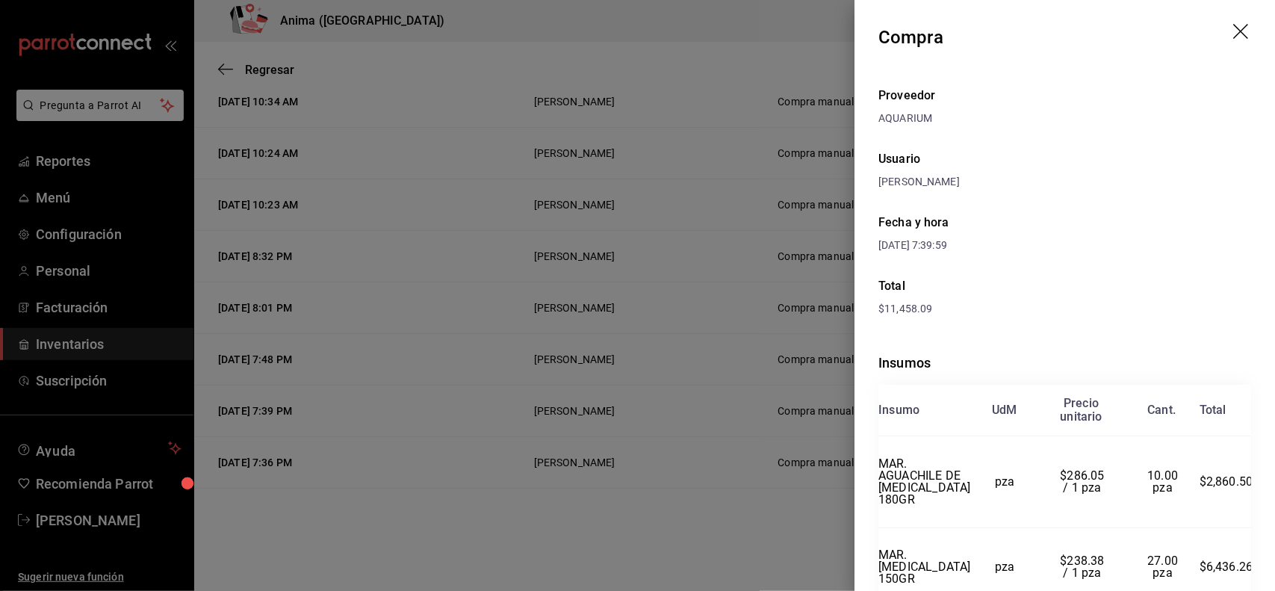
click at [677, 450] on div at bounding box center [637, 295] width 1275 height 591
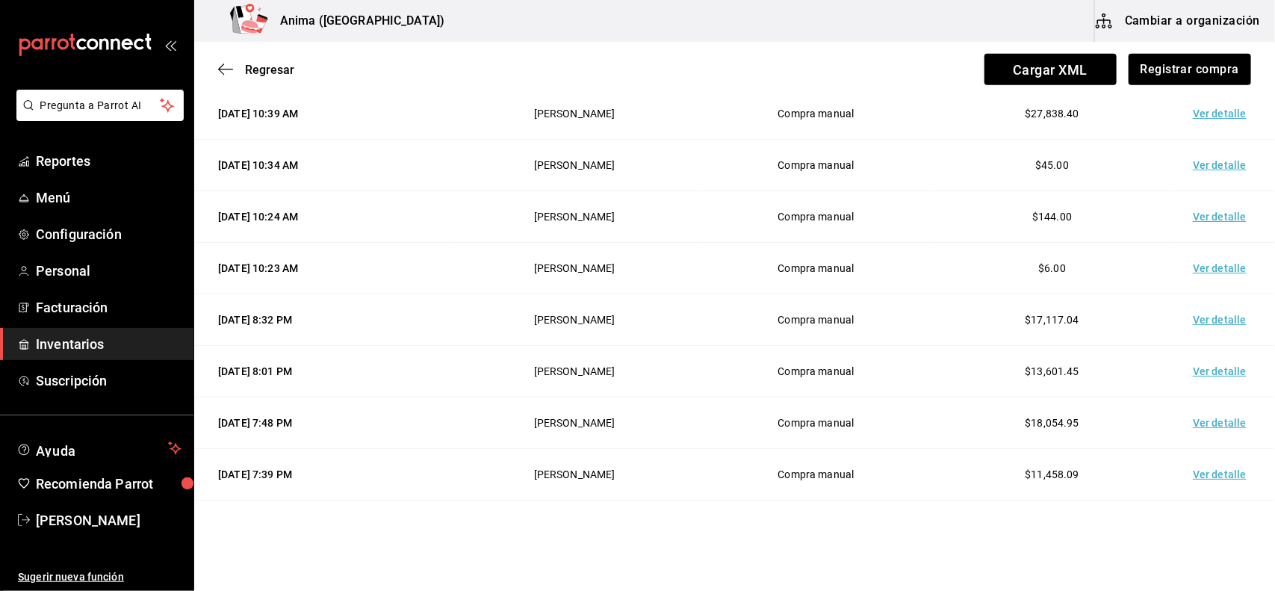
scroll to position [753, 0]
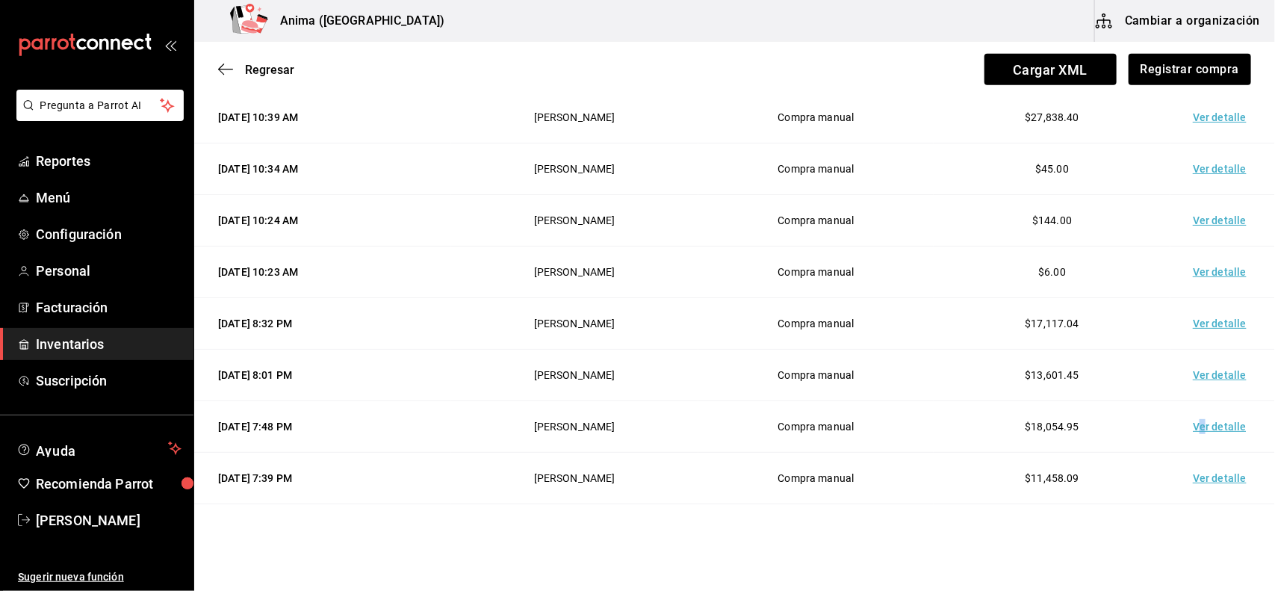
click at [1190, 423] on td "Ver detalle" at bounding box center [1223, 427] width 105 height 52
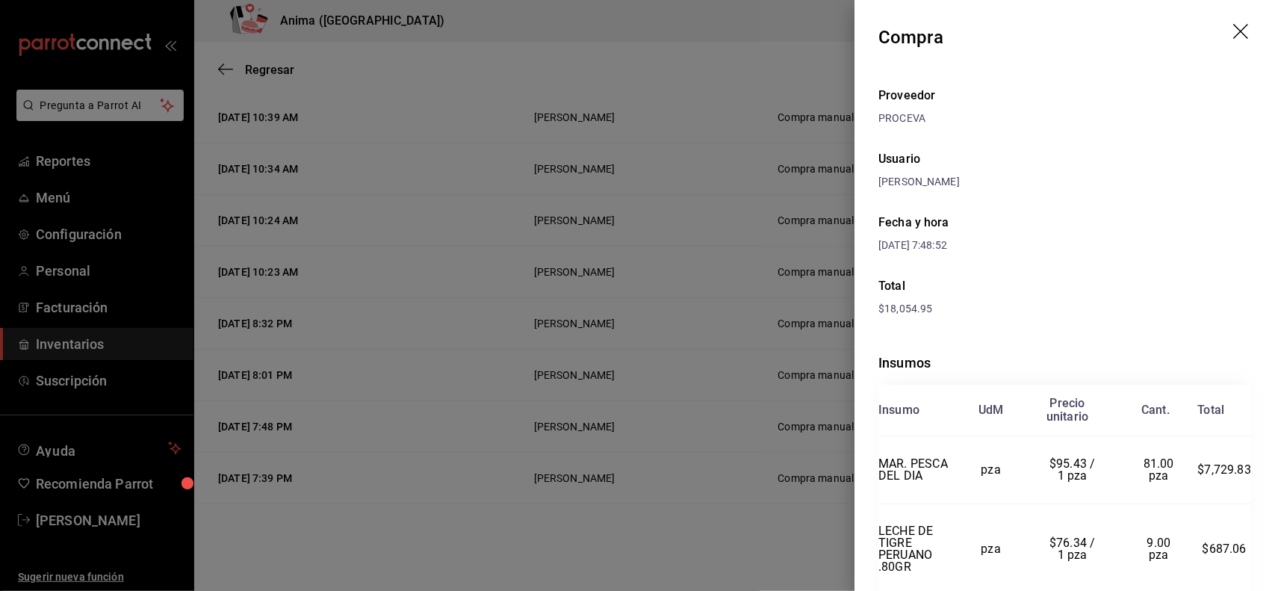
click at [669, 387] on div at bounding box center [637, 295] width 1275 height 591
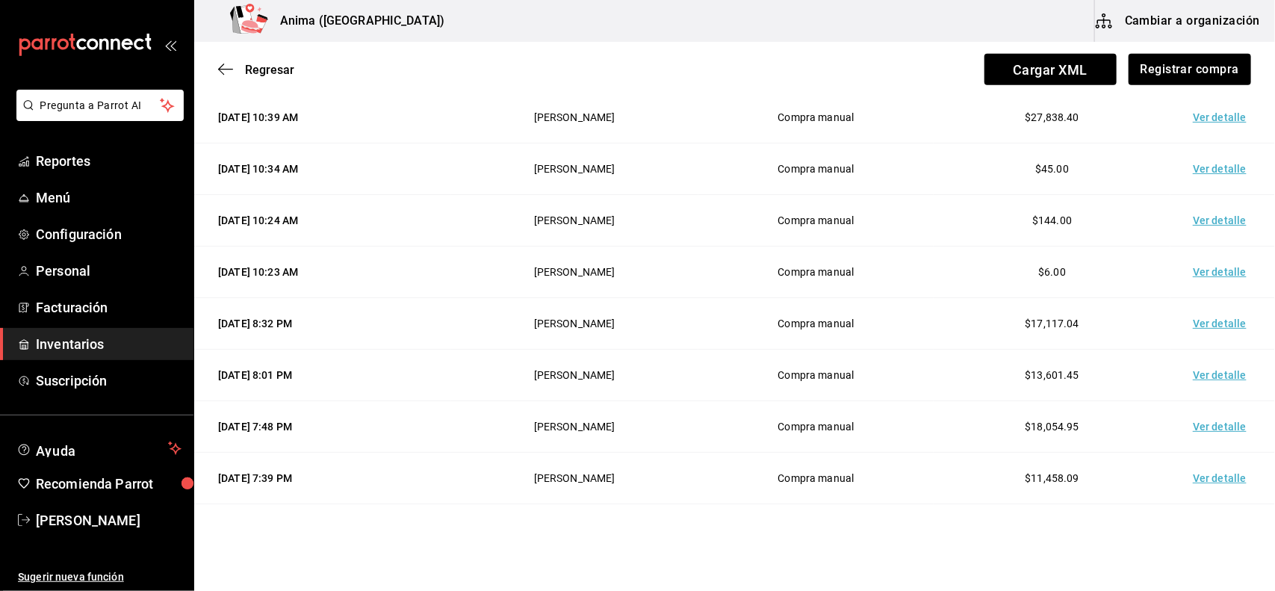
click at [1199, 372] on td "Ver detalle" at bounding box center [1223, 376] width 105 height 52
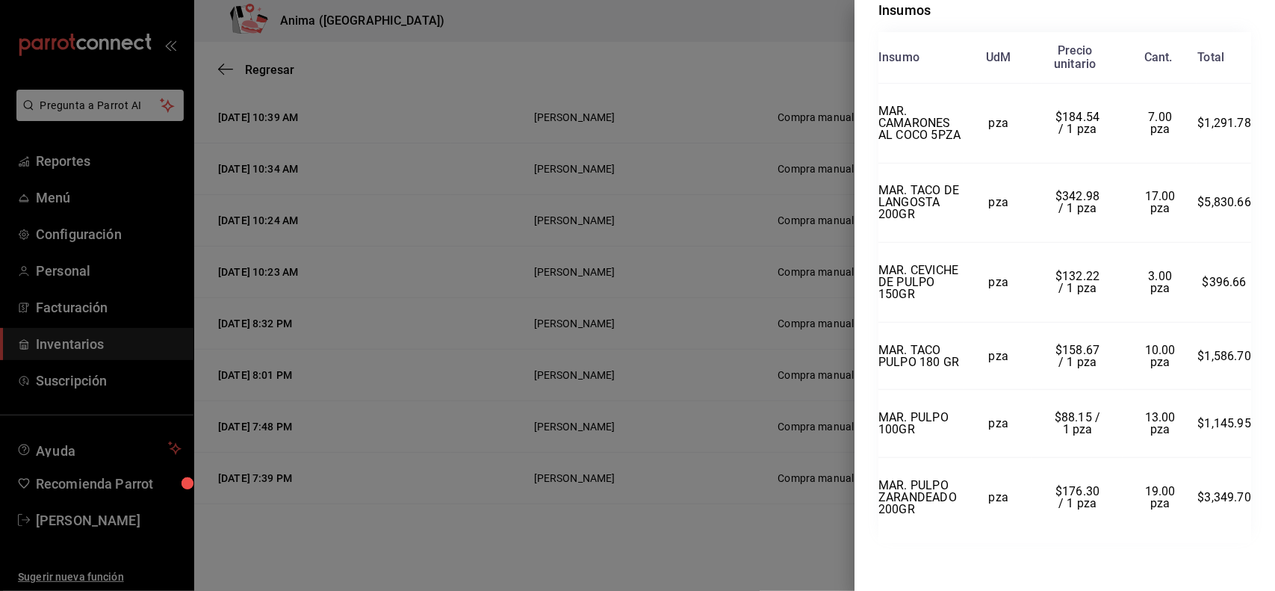
scroll to position [388, 0]
click at [596, 394] on div at bounding box center [637, 295] width 1275 height 591
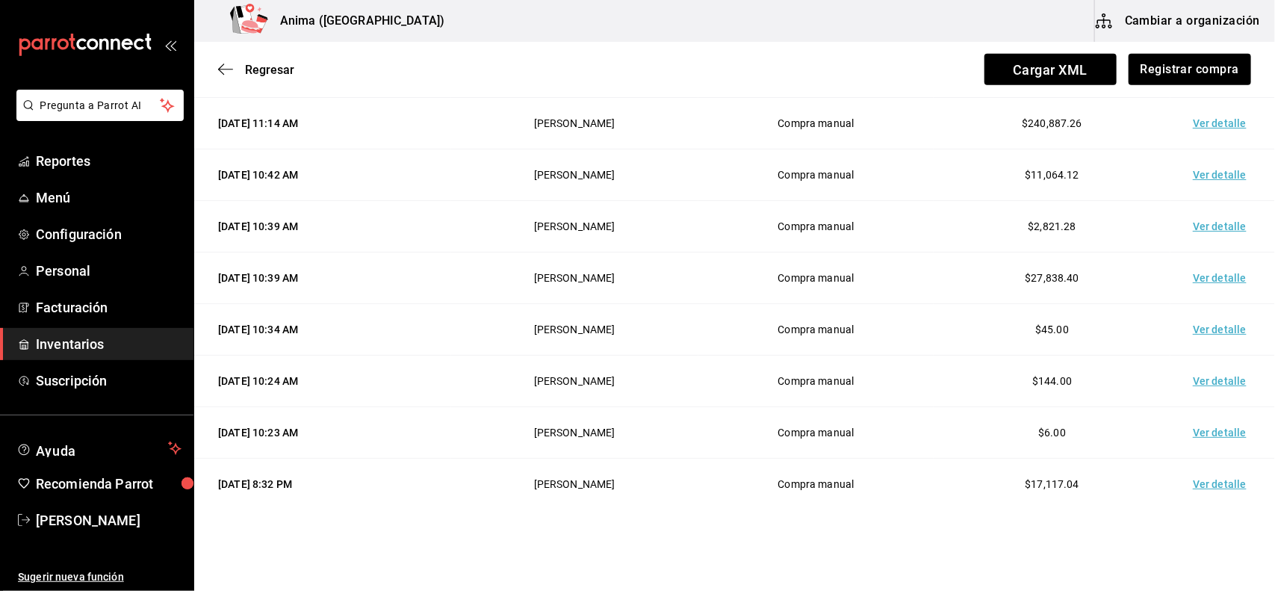
scroll to position [584, 0]
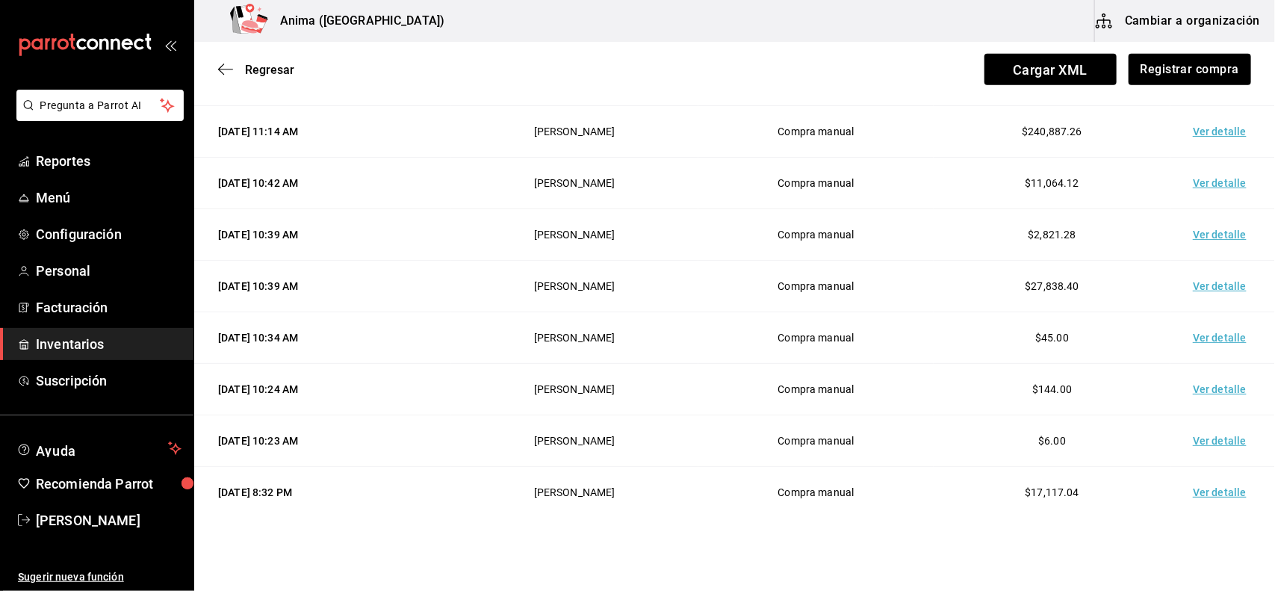
click at [1197, 490] on td "Ver detalle" at bounding box center [1223, 493] width 105 height 52
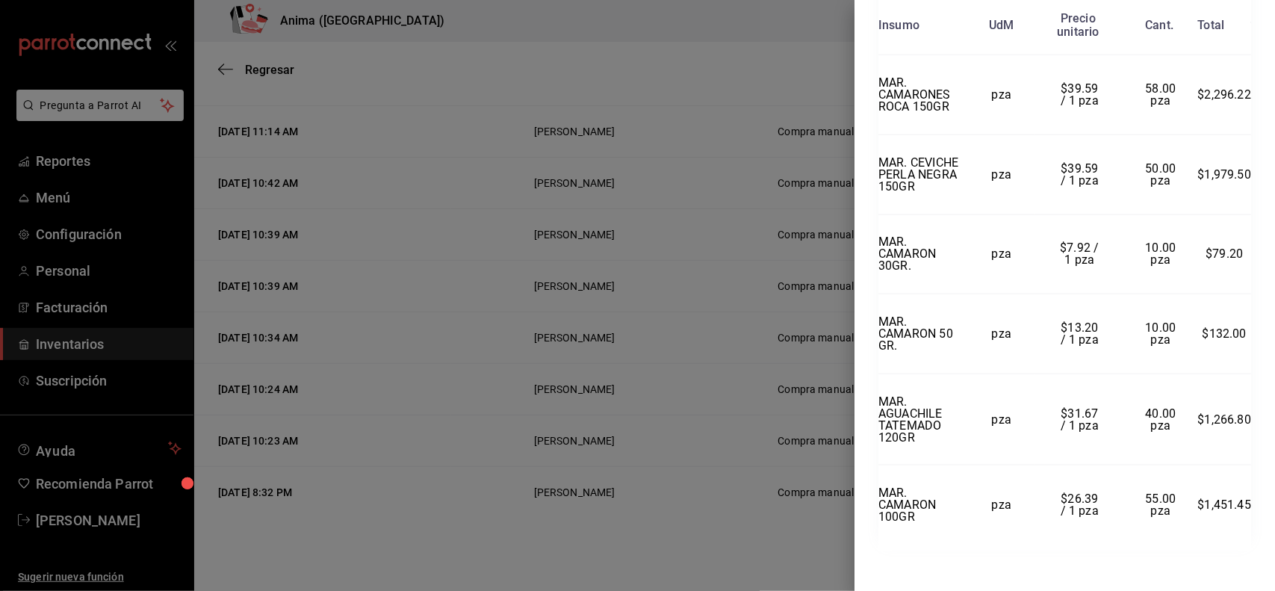
scroll to position [699, 0]
click at [684, 338] on div at bounding box center [637, 295] width 1275 height 591
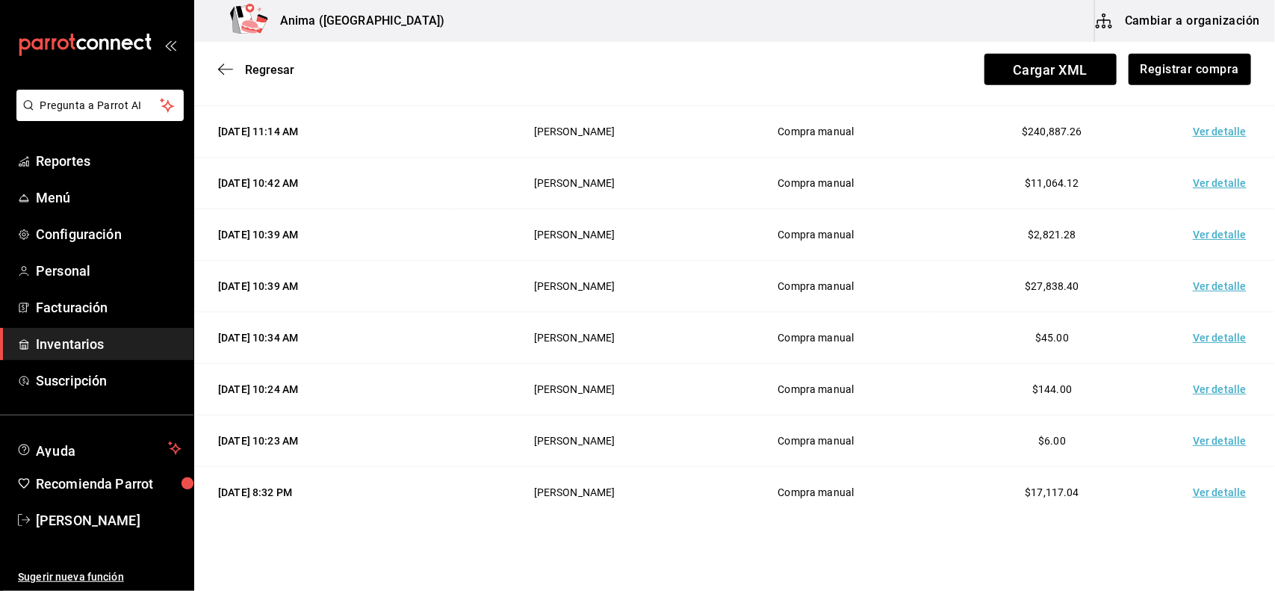
click at [1193, 446] on td "Ver detalle" at bounding box center [1223, 441] width 105 height 52
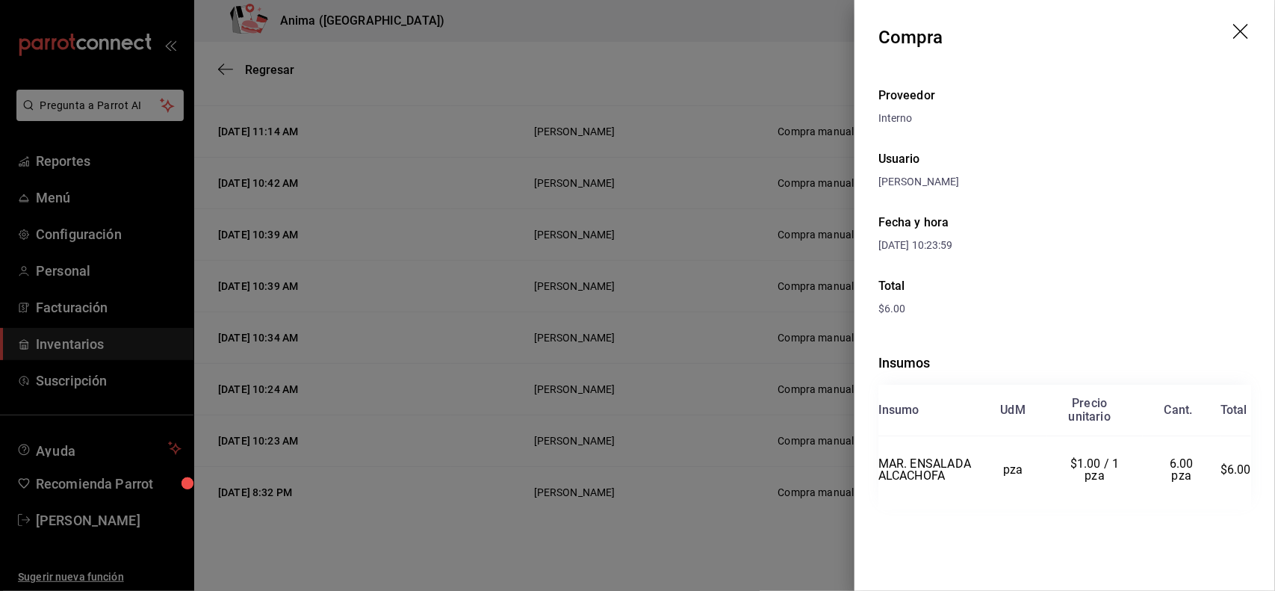
click at [684, 457] on div at bounding box center [637, 295] width 1275 height 591
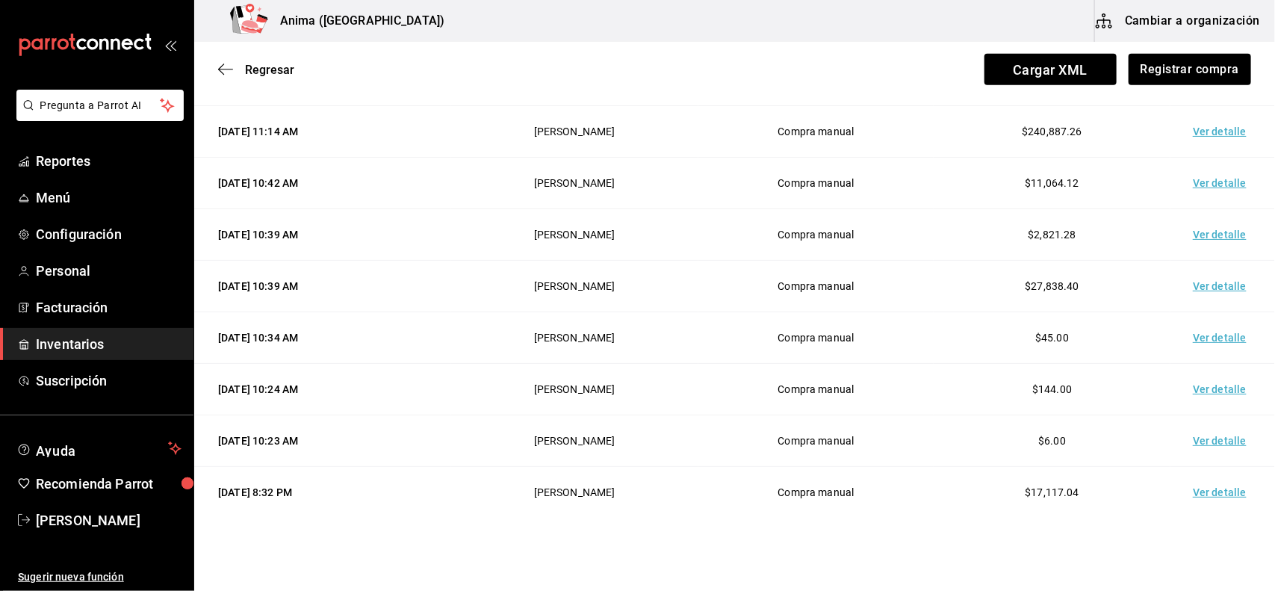
click at [1195, 383] on td "Ver detalle" at bounding box center [1223, 390] width 105 height 52
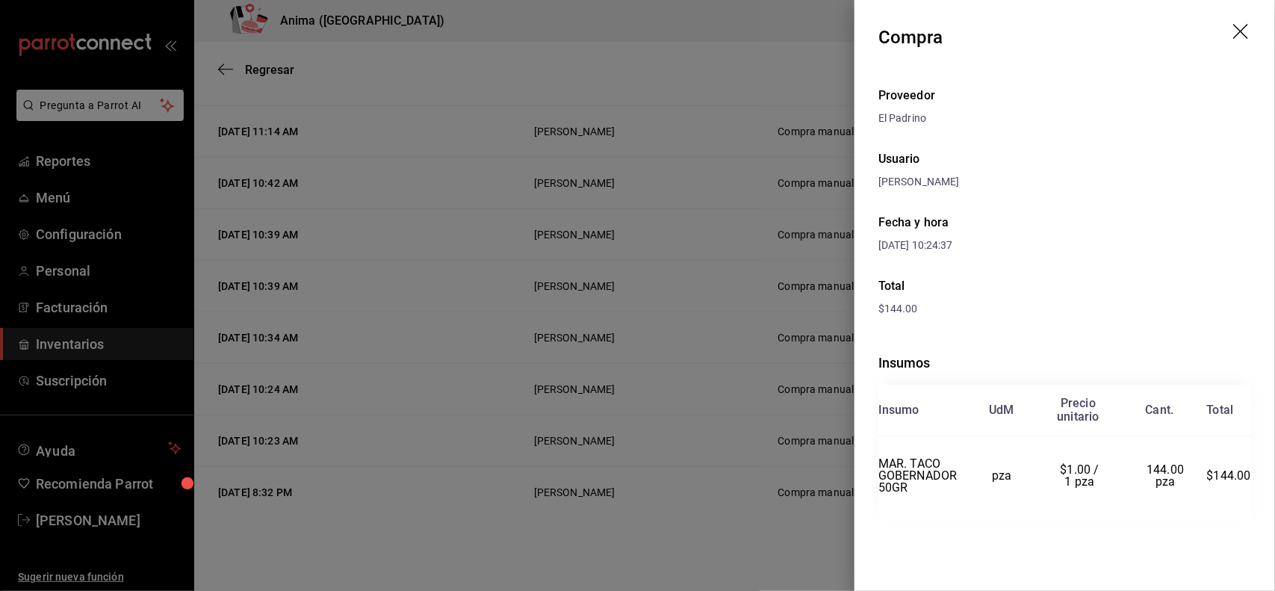
click at [681, 449] on div at bounding box center [637, 295] width 1275 height 591
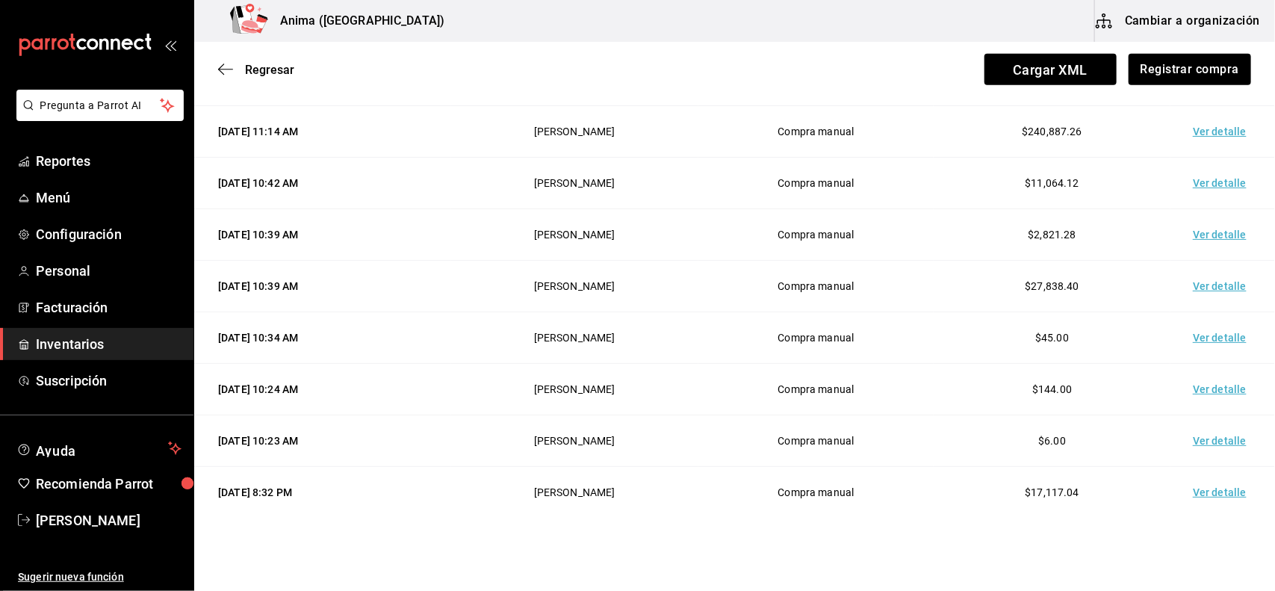
click at [1190, 330] on td "Ver detalle" at bounding box center [1223, 338] width 105 height 52
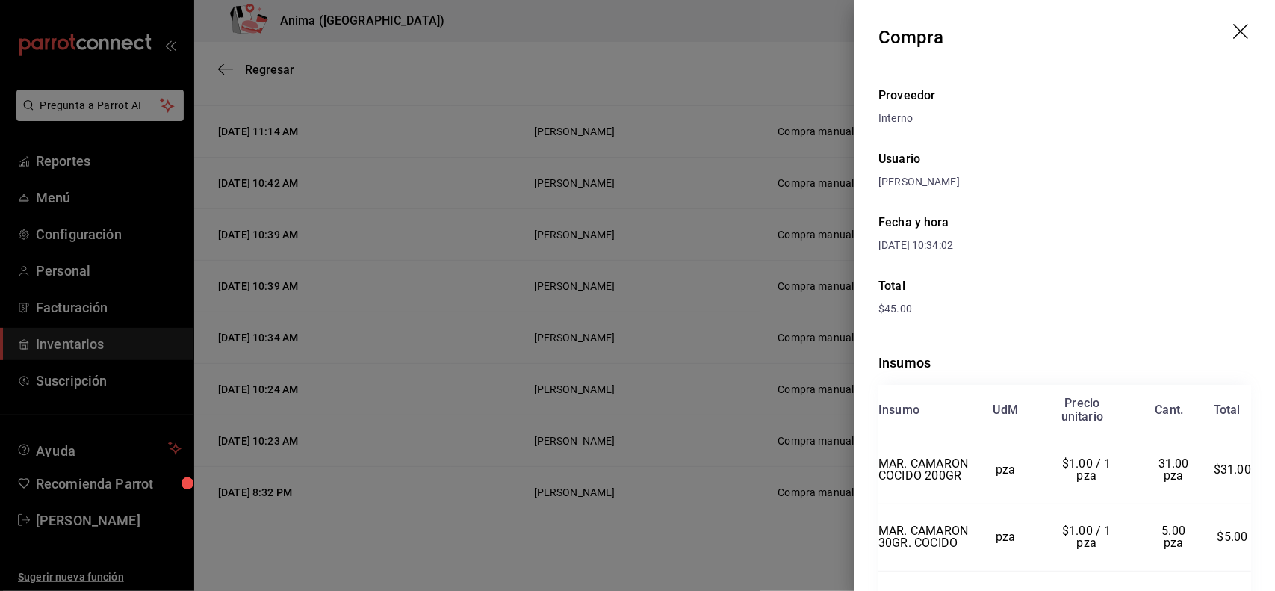
click at [697, 381] on div at bounding box center [637, 295] width 1275 height 591
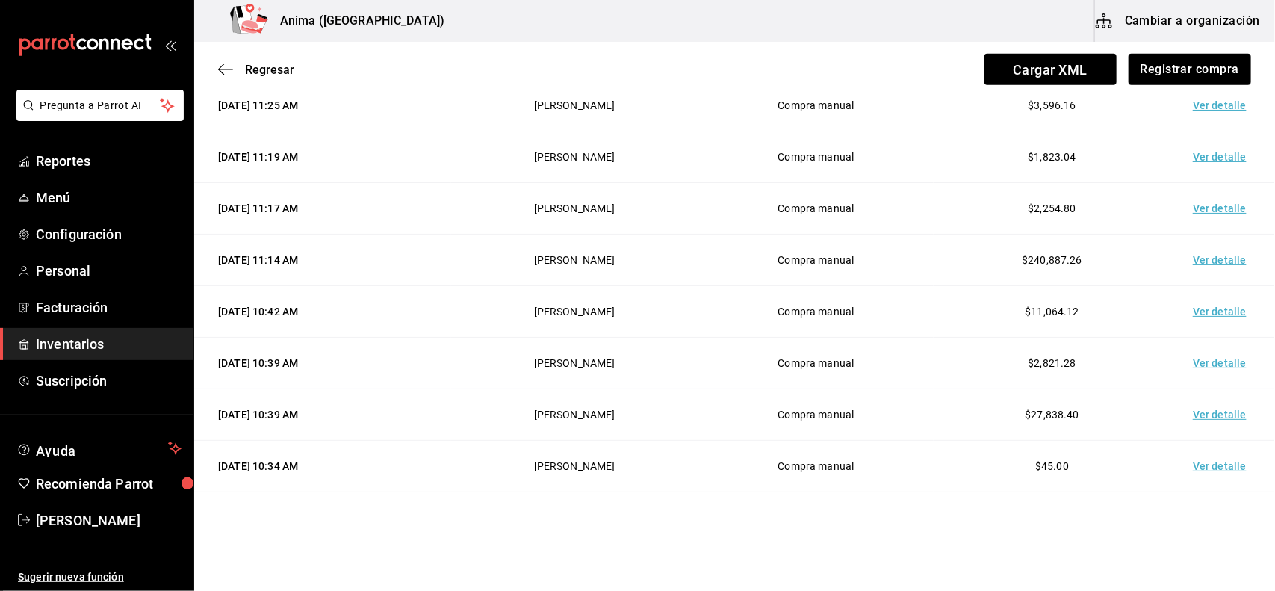
scroll to position [450, 0]
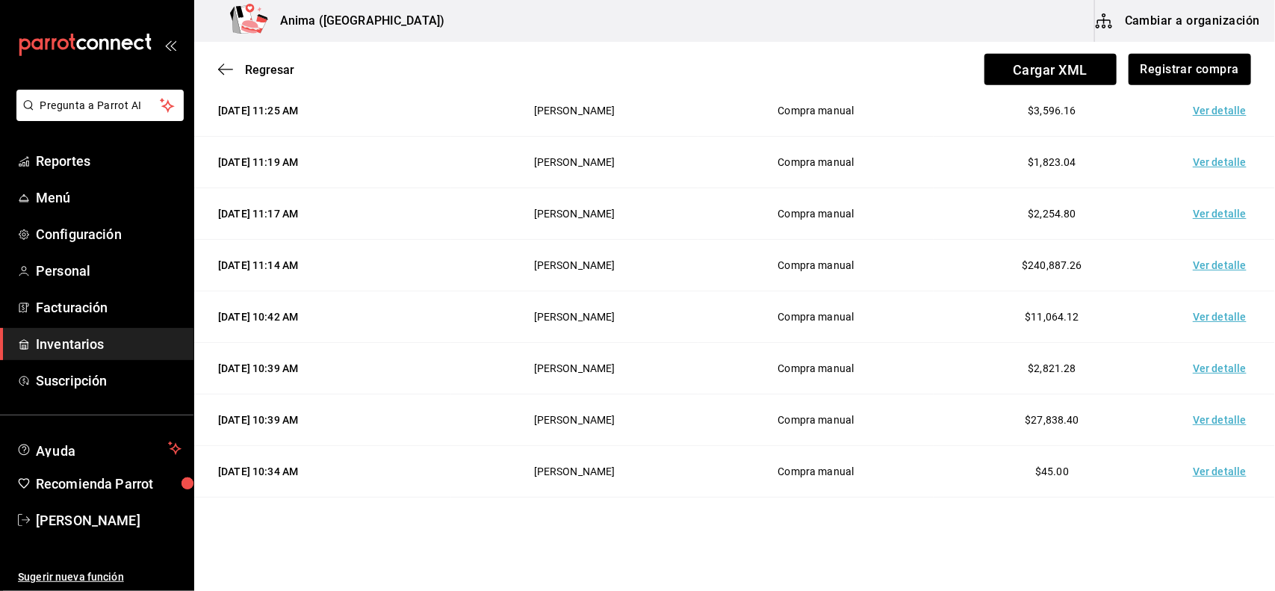
click at [1200, 424] on td "Ver detalle" at bounding box center [1223, 420] width 105 height 52
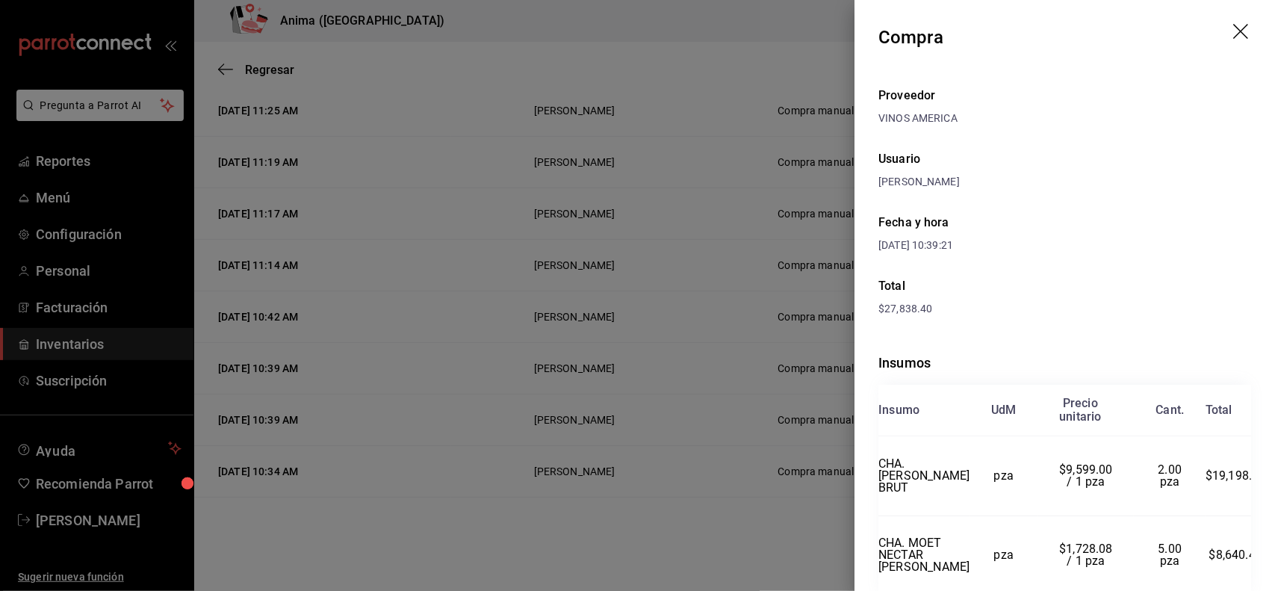
click at [763, 254] on div at bounding box center [637, 295] width 1275 height 591
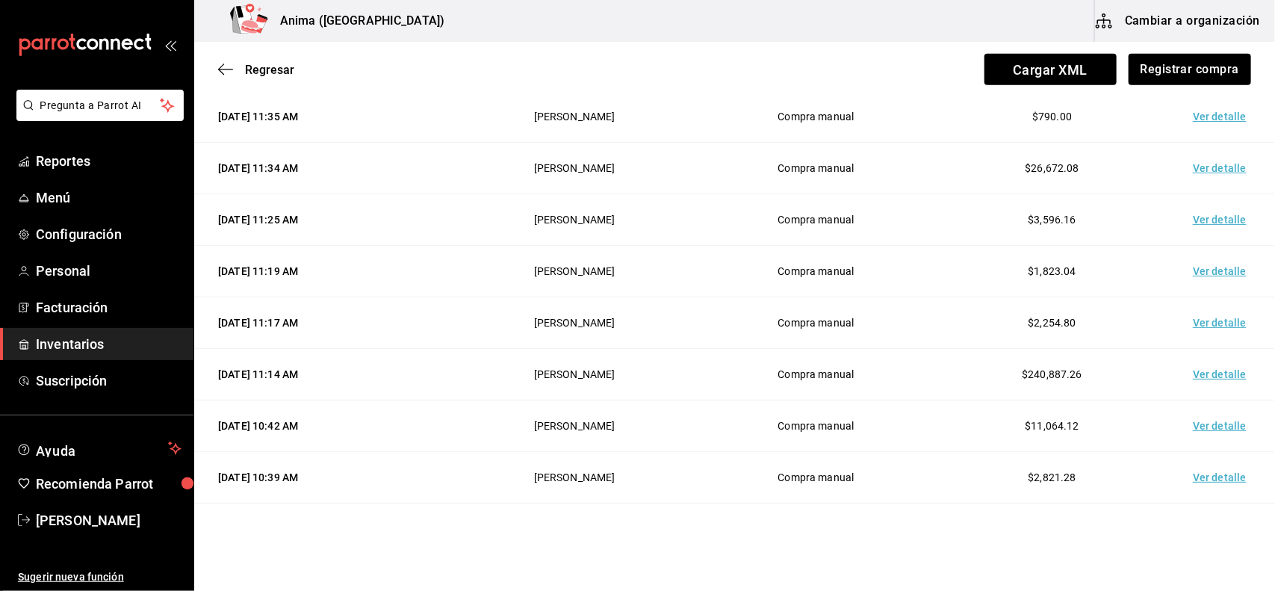
scroll to position [338, 0]
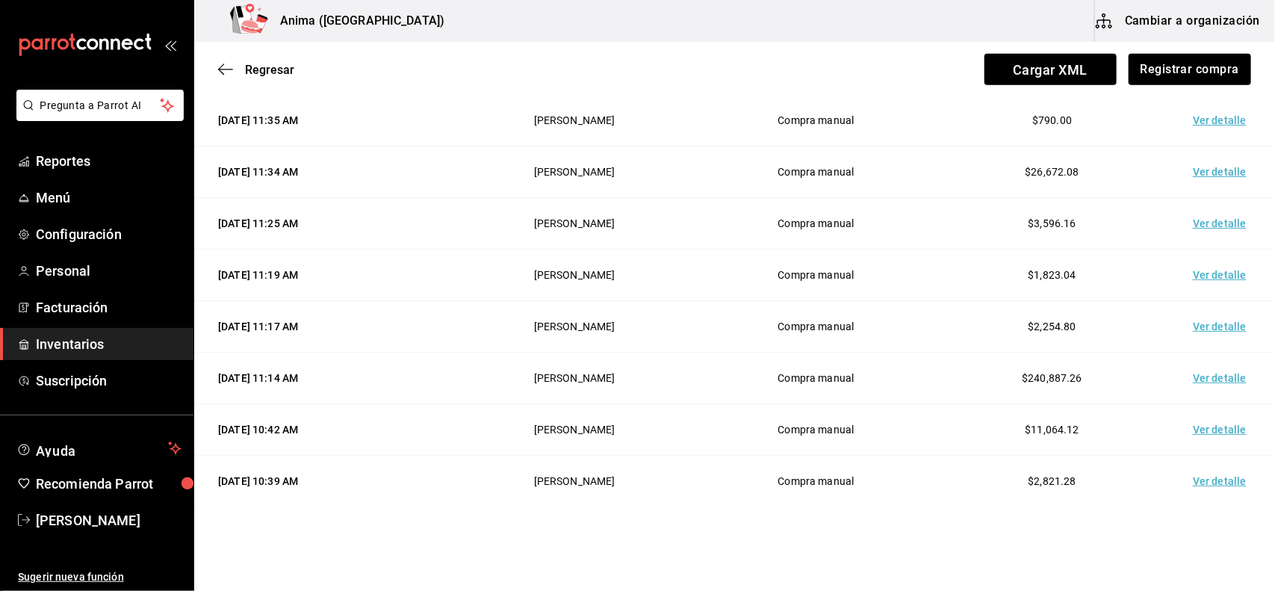
click at [1200, 478] on td "Ver detalle" at bounding box center [1223, 482] width 105 height 52
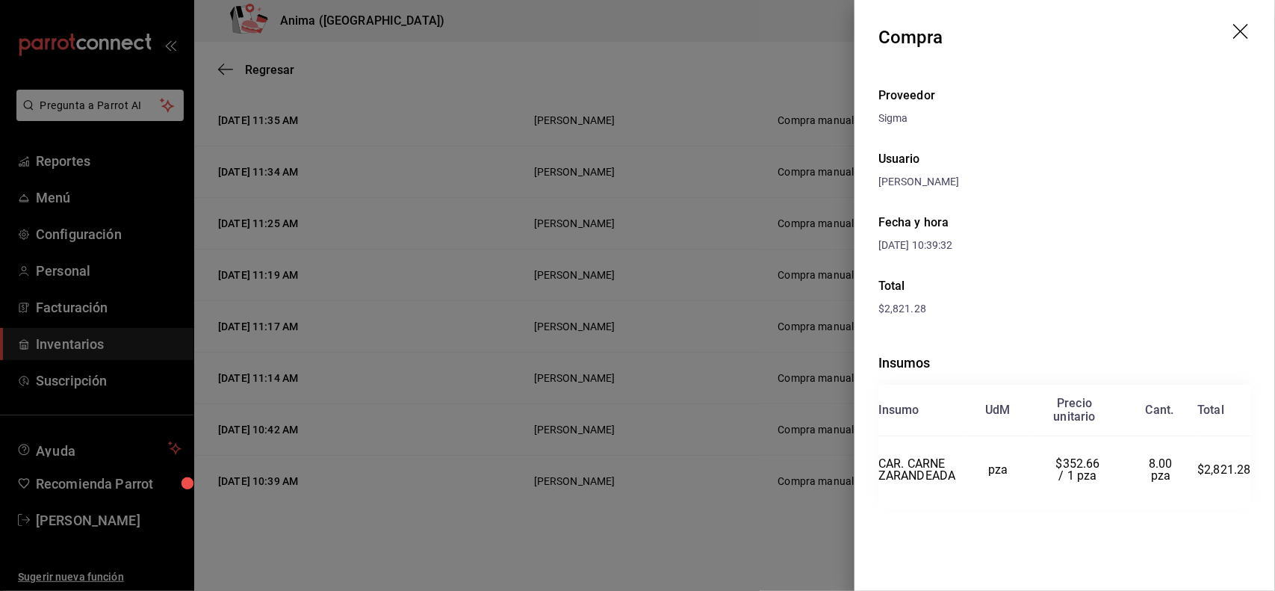
click at [613, 371] on div at bounding box center [637, 295] width 1275 height 591
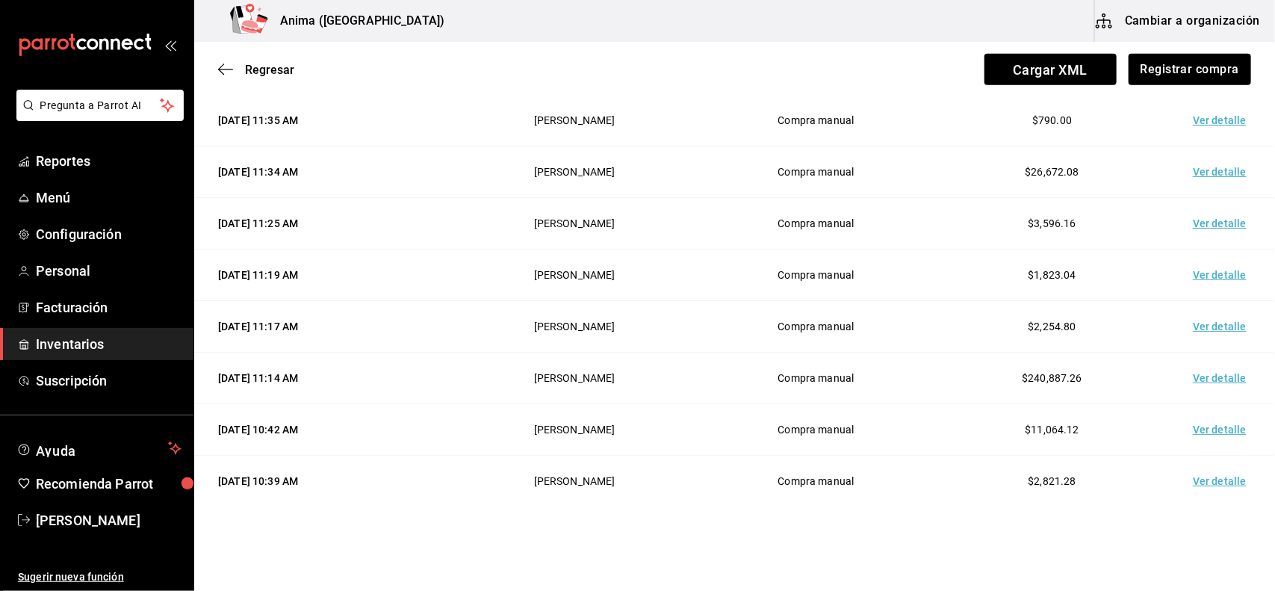
click at [1192, 434] on td "Ver detalle" at bounding box center [1223, 430] width 105 height 52
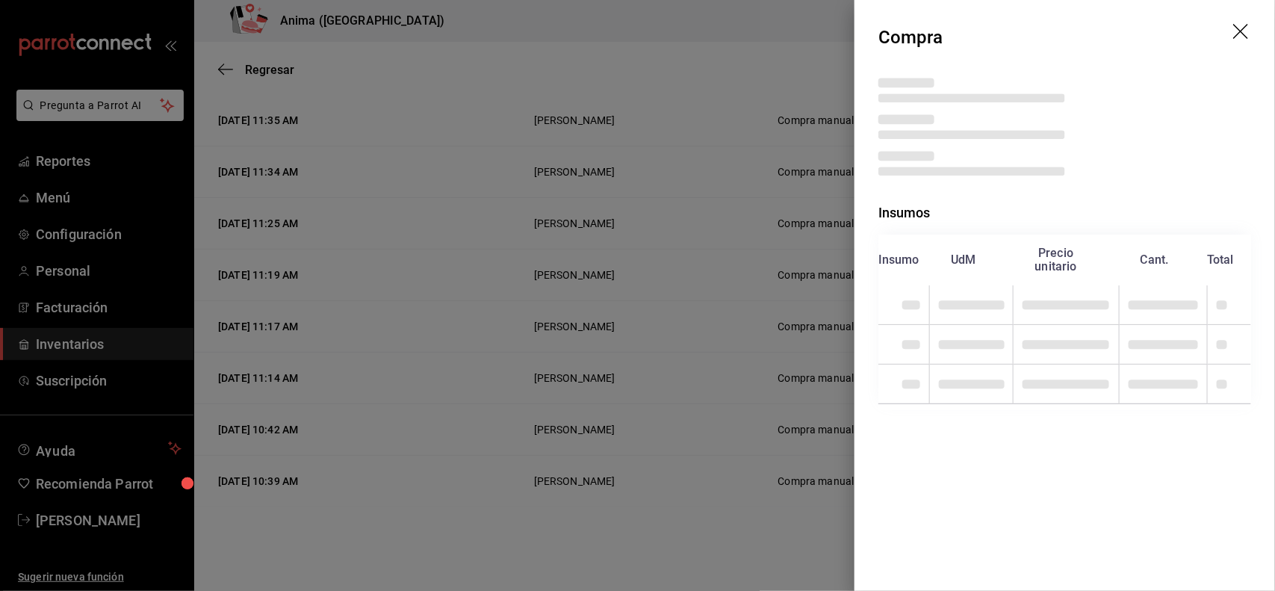
click at [788, 448] on div at bounding box center [637, 295] width 1275 height 591
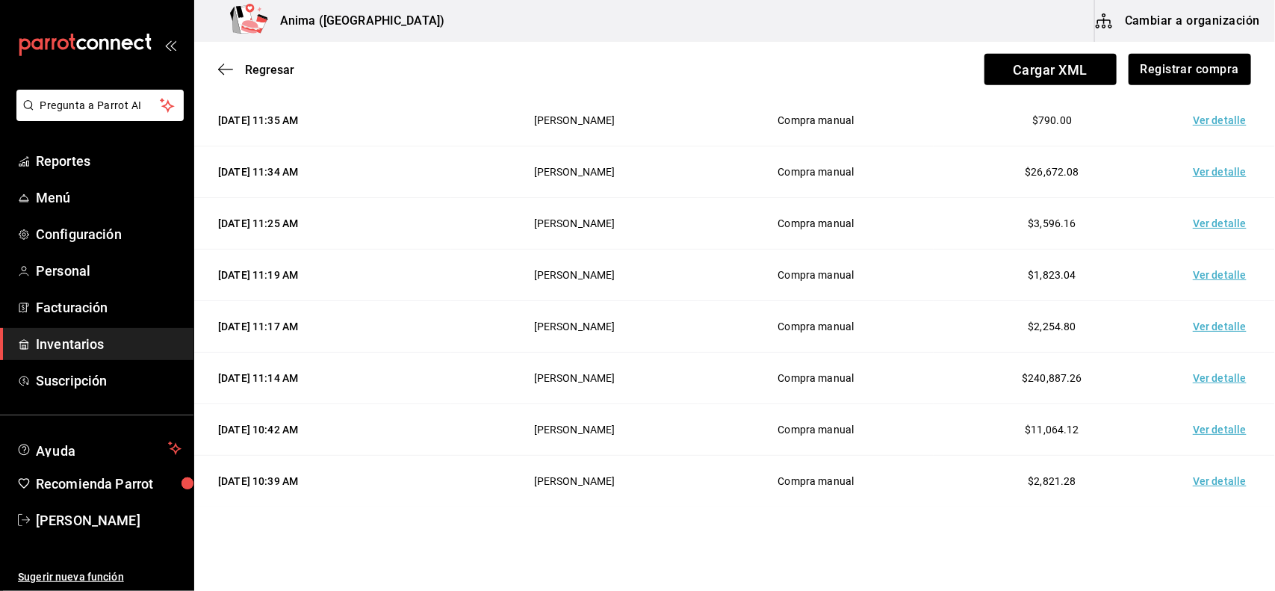
click at [1190, 433] on td "Ver detalle" at bounding box center [1223, 430] width 105 height 52
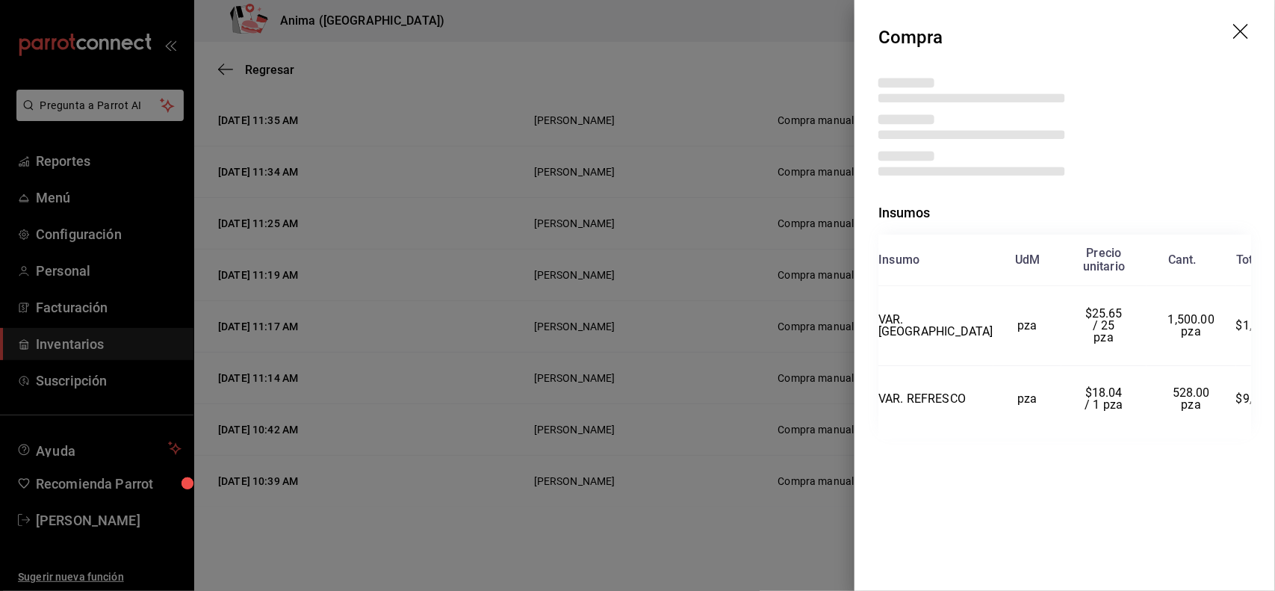
click at [718, 403] on div at bounding box center [637, 295] width 1275 height 591
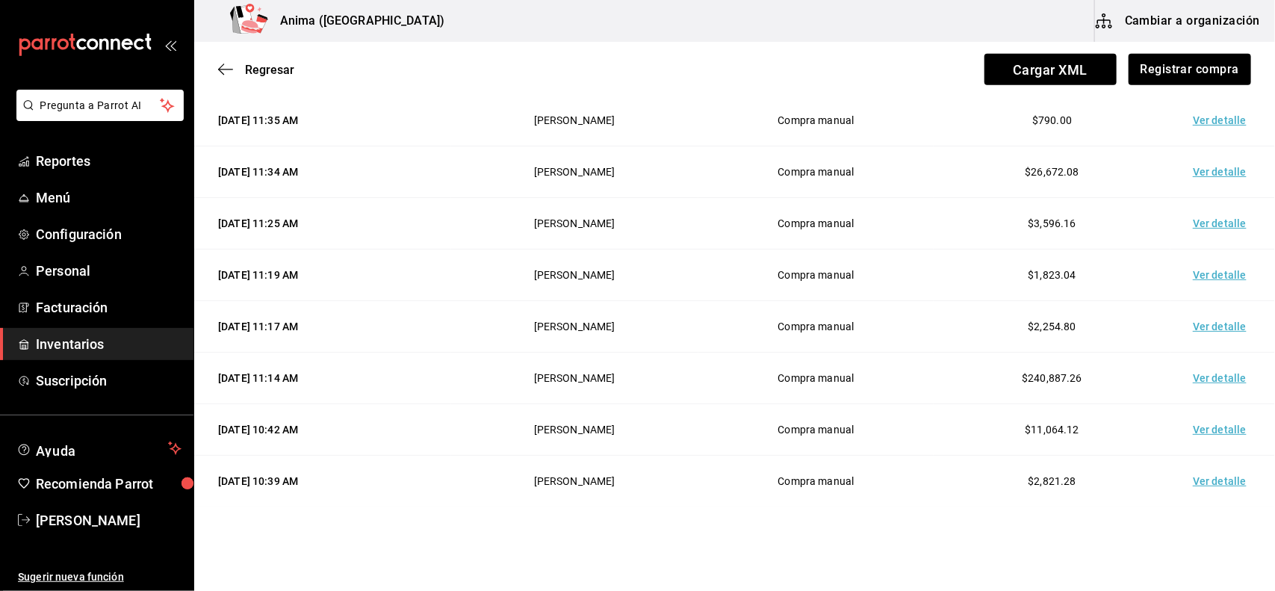
click at [1209, 422] on td "Ver detalle" at bounding box center [1223, 430] width 105 height 52
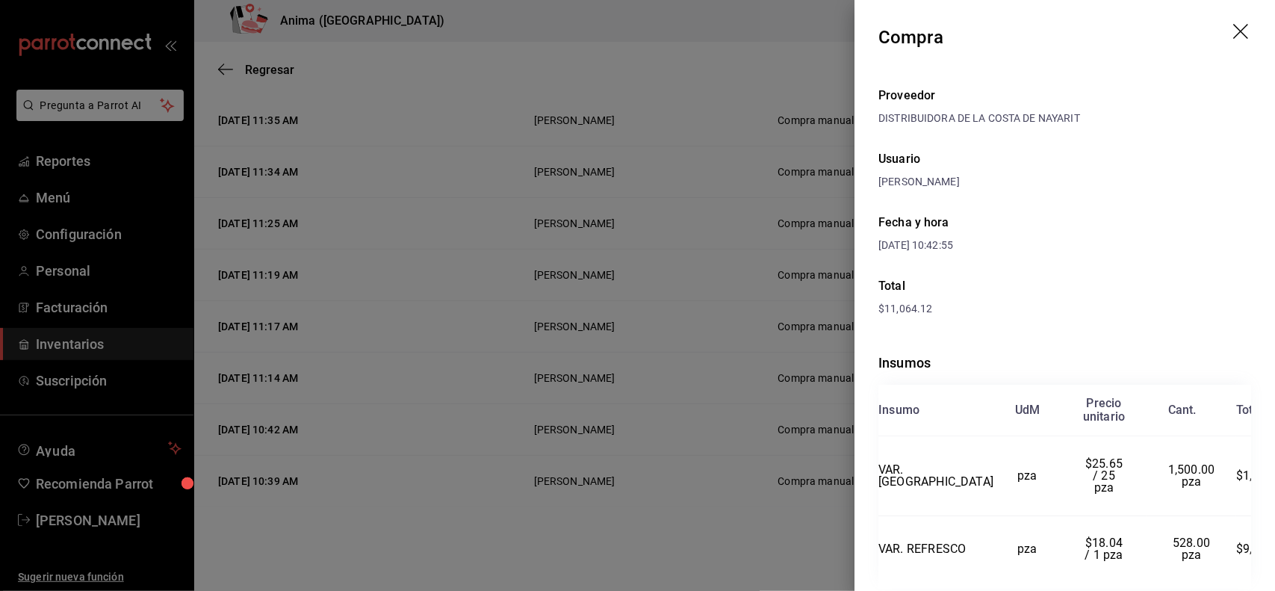
click at [691, 375] on div at bounding box center [637, 295] width 1275 height 591
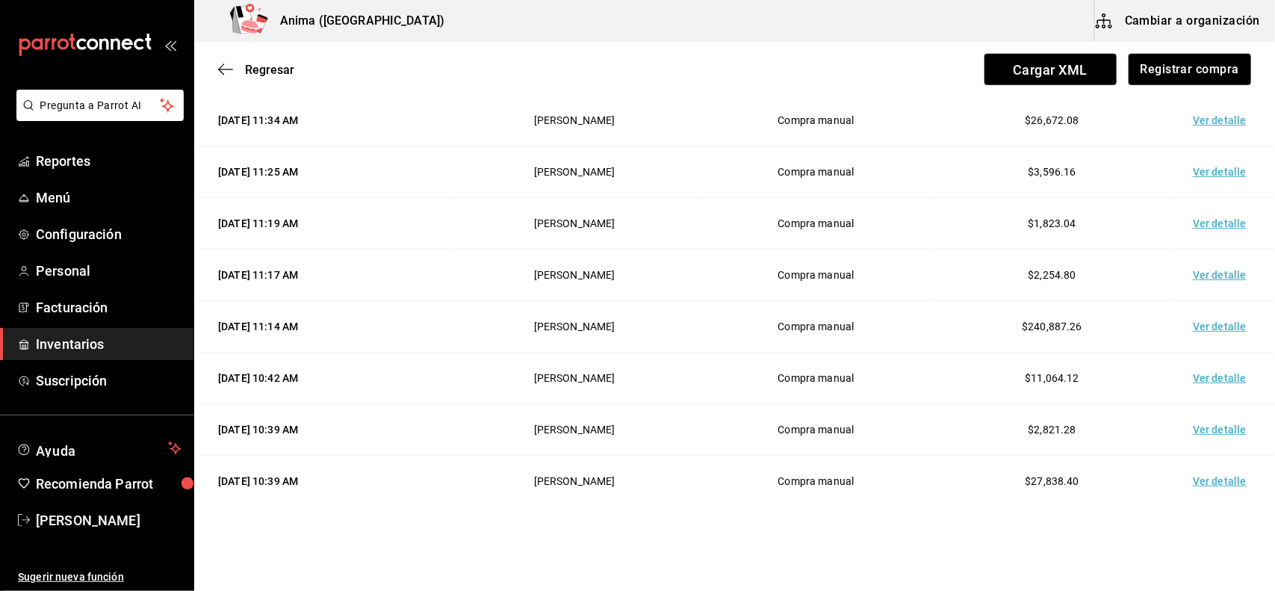
scroll to position [370, 0]
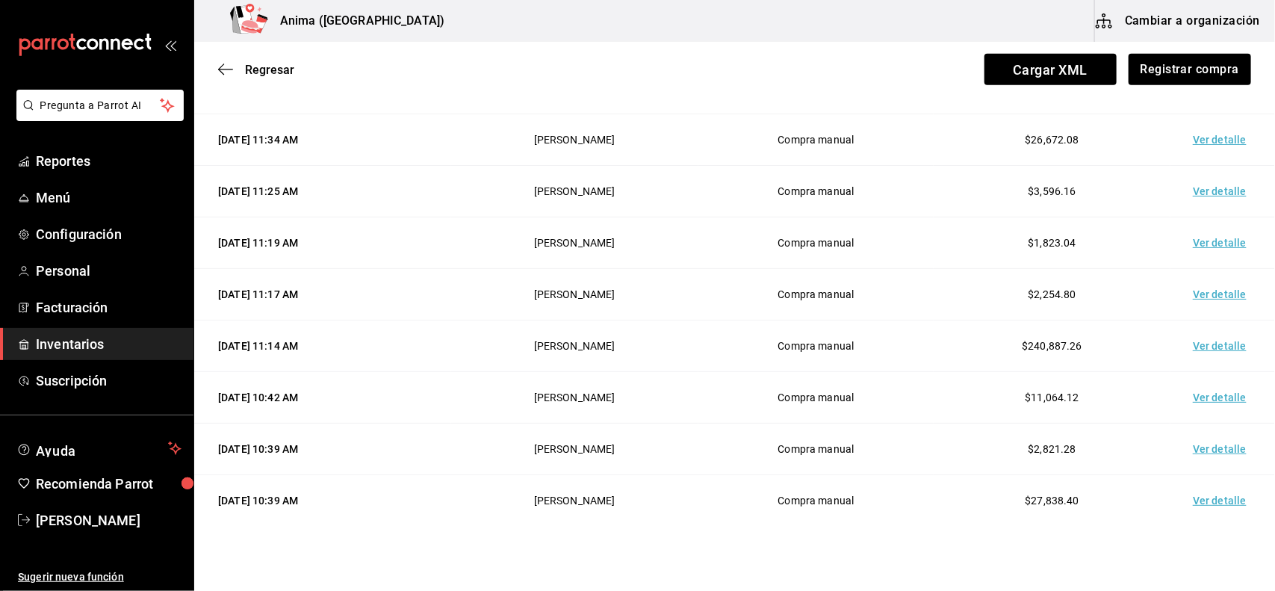
click at [1212, 345] on td "Ver detalle" at bounding box center [1223, 346] width 105 height 52
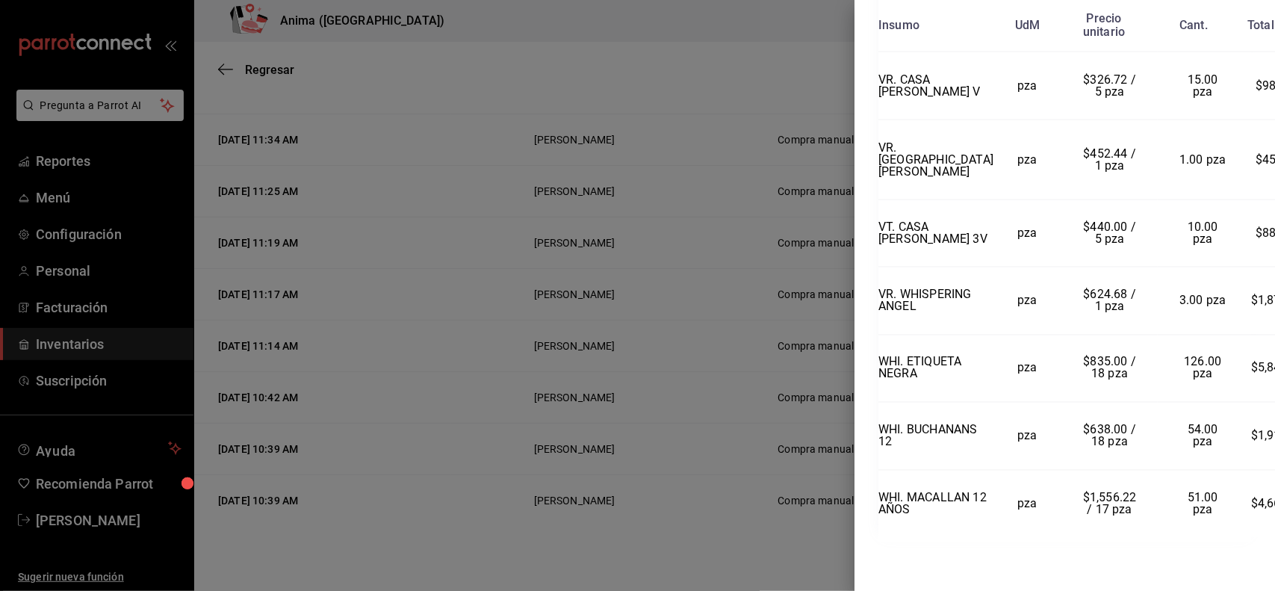
scroll to position [3770, 0]
click at [701, 341] on div at bounding box center [637, 295] width 1275 height 591
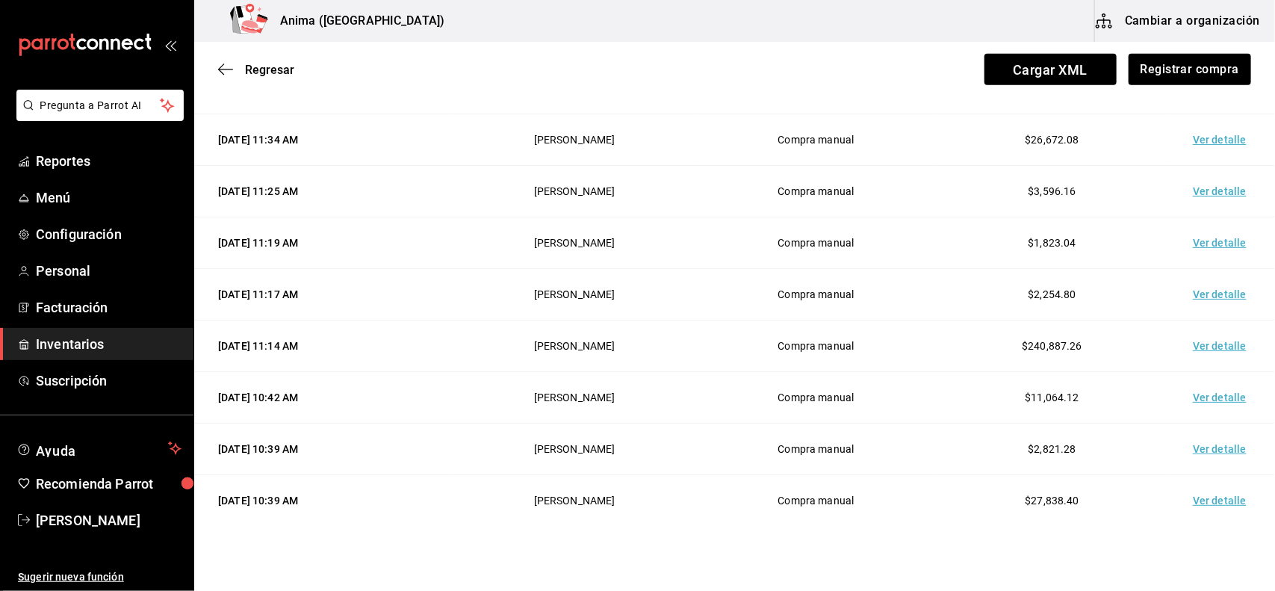
click at [1171, 292] on td "Ver detalle" at bounding box center [1223, 295] width 105 height 52
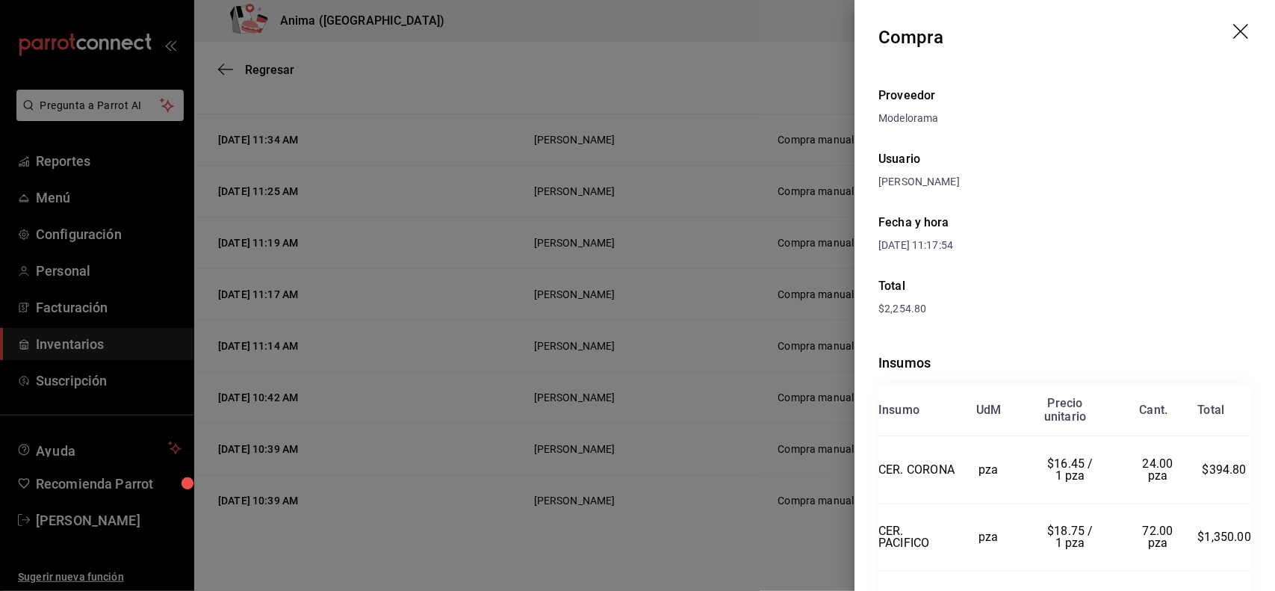
scroll to position [370, 0]
click at [746, 407] on div at bounding box center [637, 295] width 1275 height 591
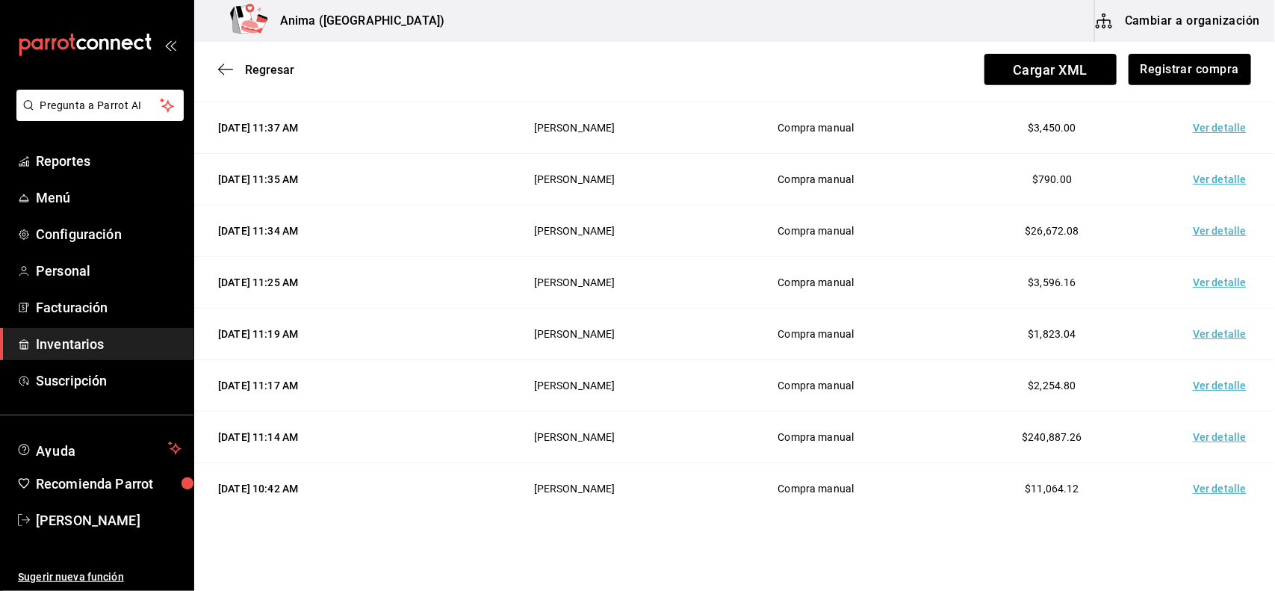
scroll to position [259, 0]
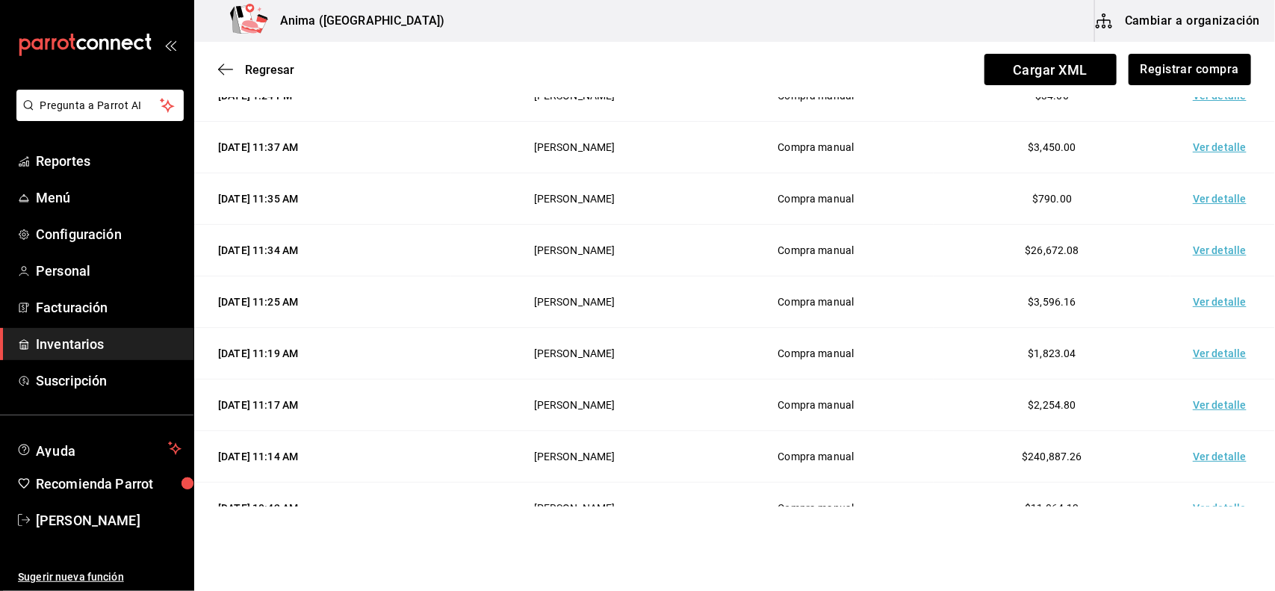
click at [1209, 355] on td "Ver detalle" at bounding box center [1223, 354] width 105 height 52
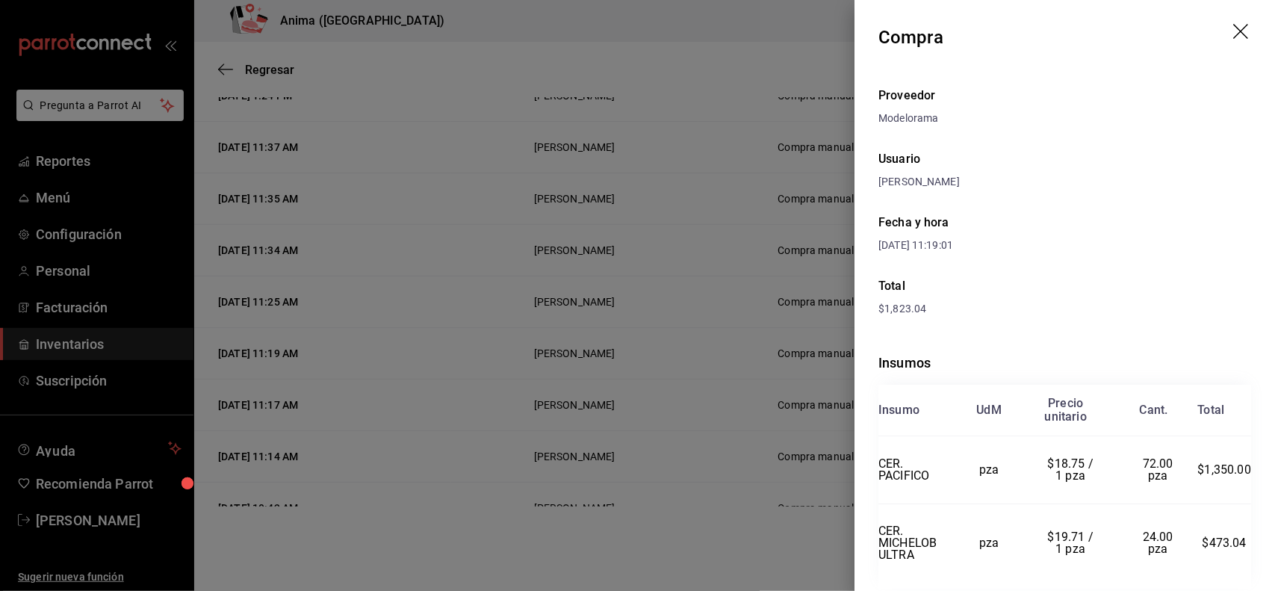
click at [726, 420] on div at bounding box center [637, 295] width 1275 height 591
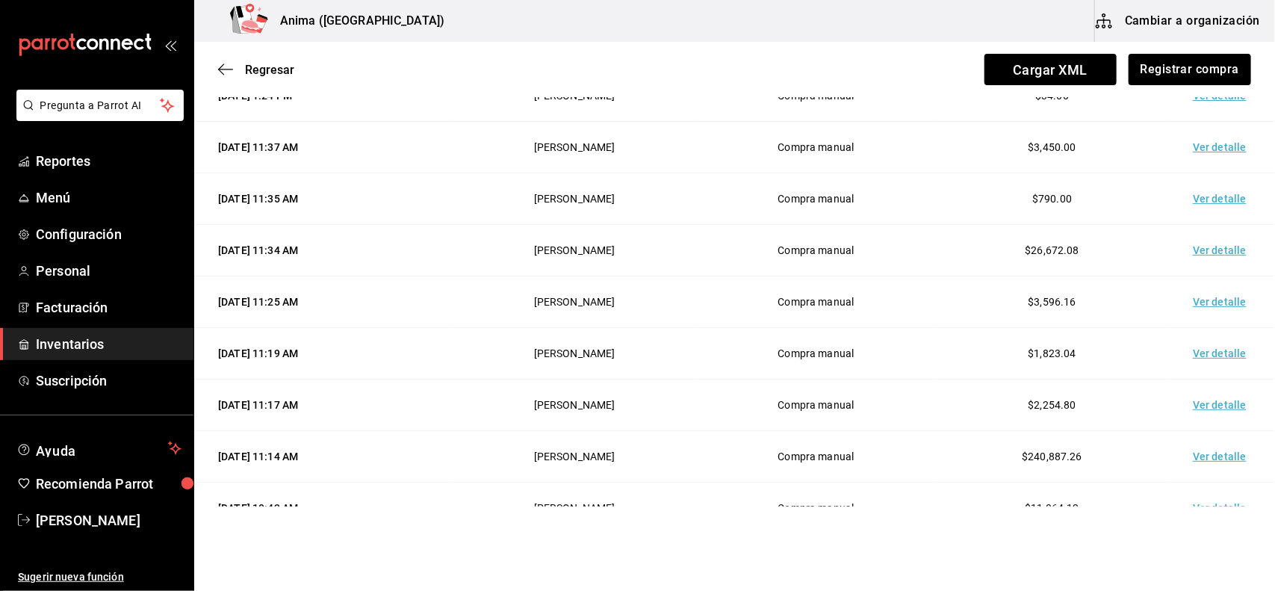
click at [1196, 300] on td "Ver detalle" at bounding box center [1223, 302] width 105 height 52
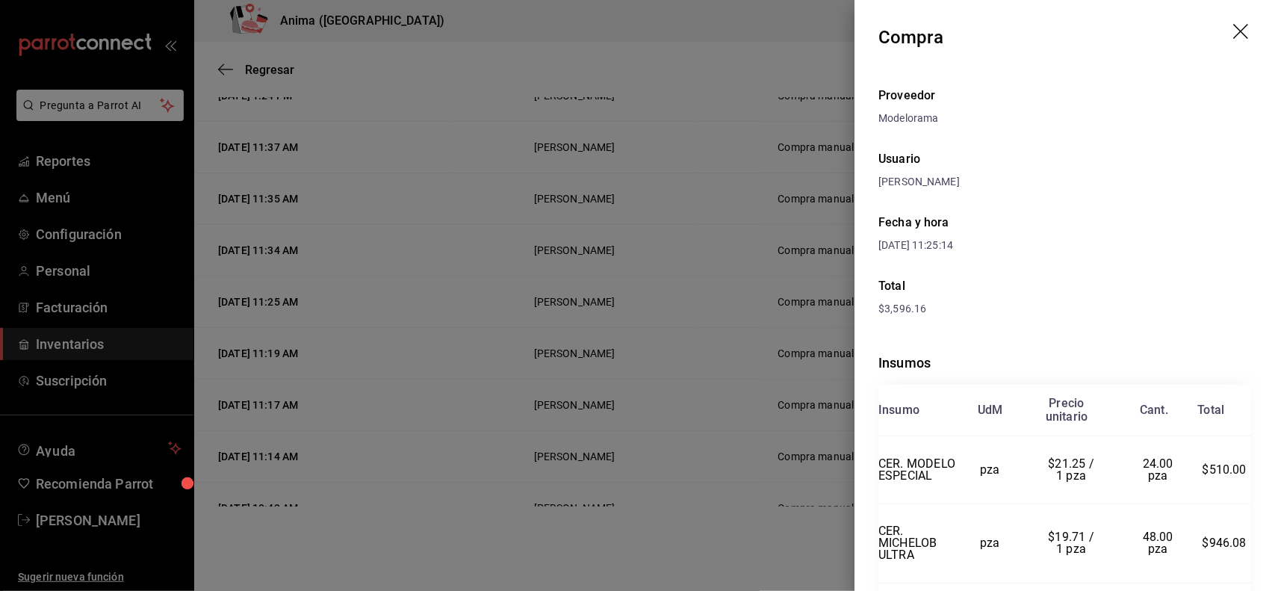
click at [758, 433] on div at bounding box center [637, 295] width 1275 height 591
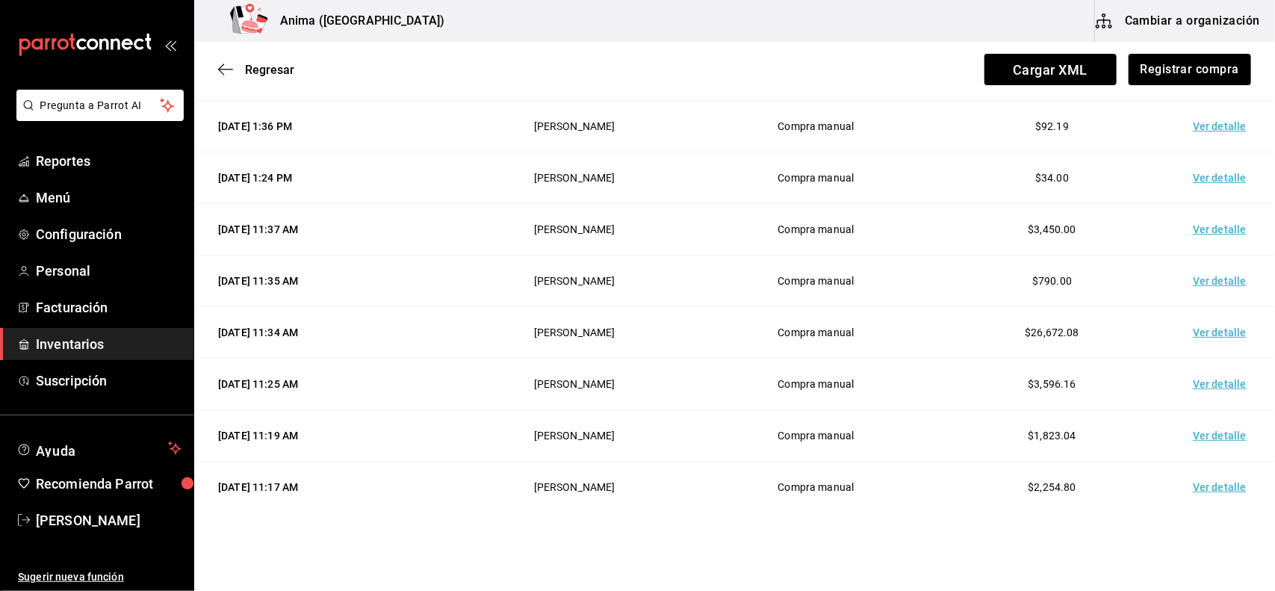
scroll to position [137, 0]
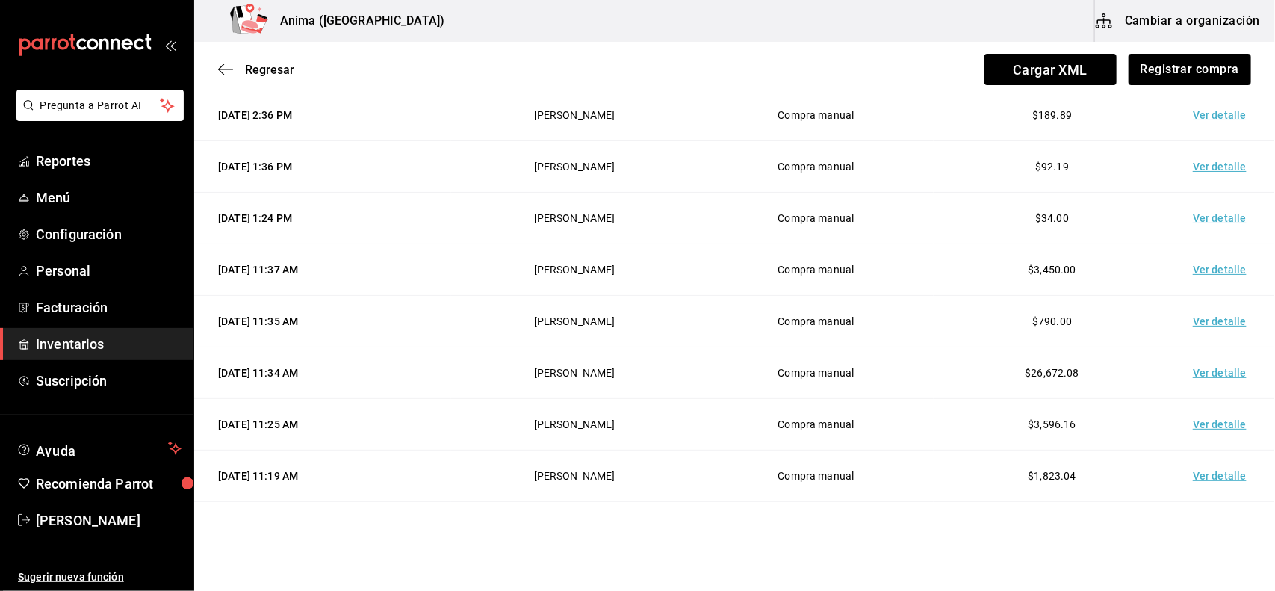
click at [1197, 368] on td "Ver detalle" at bounding box center [1223, 373] width 105 height 52
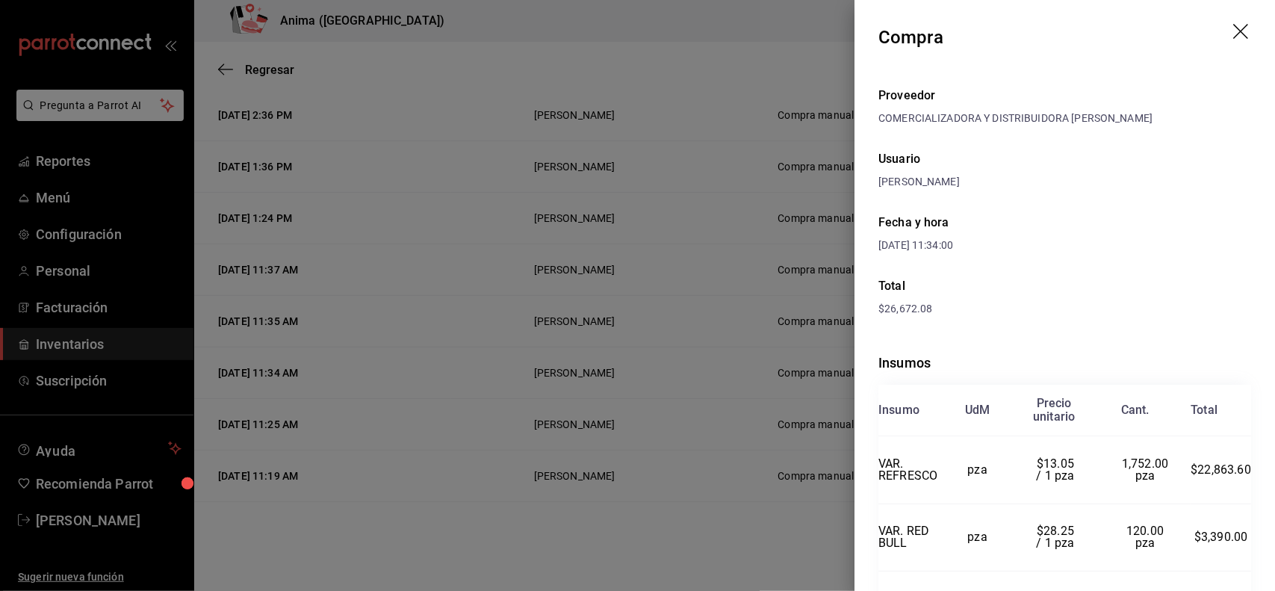
click at [772, 441] on div at bounding box center [637, 295] width 1275 height 591
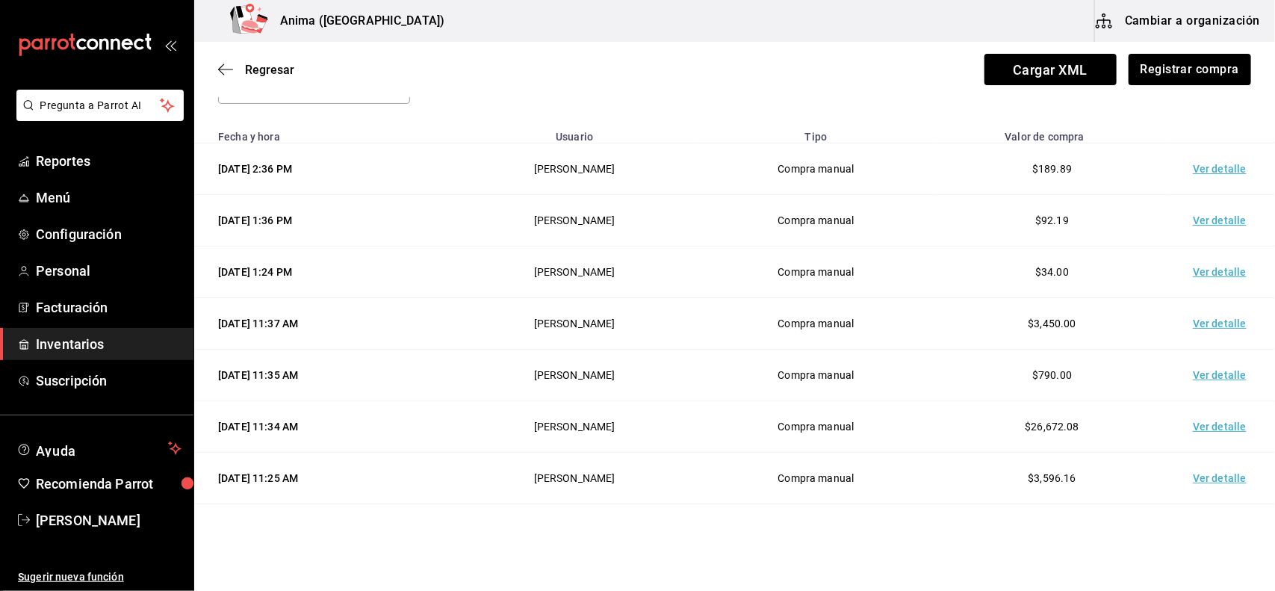
scroll to position [78, 0]
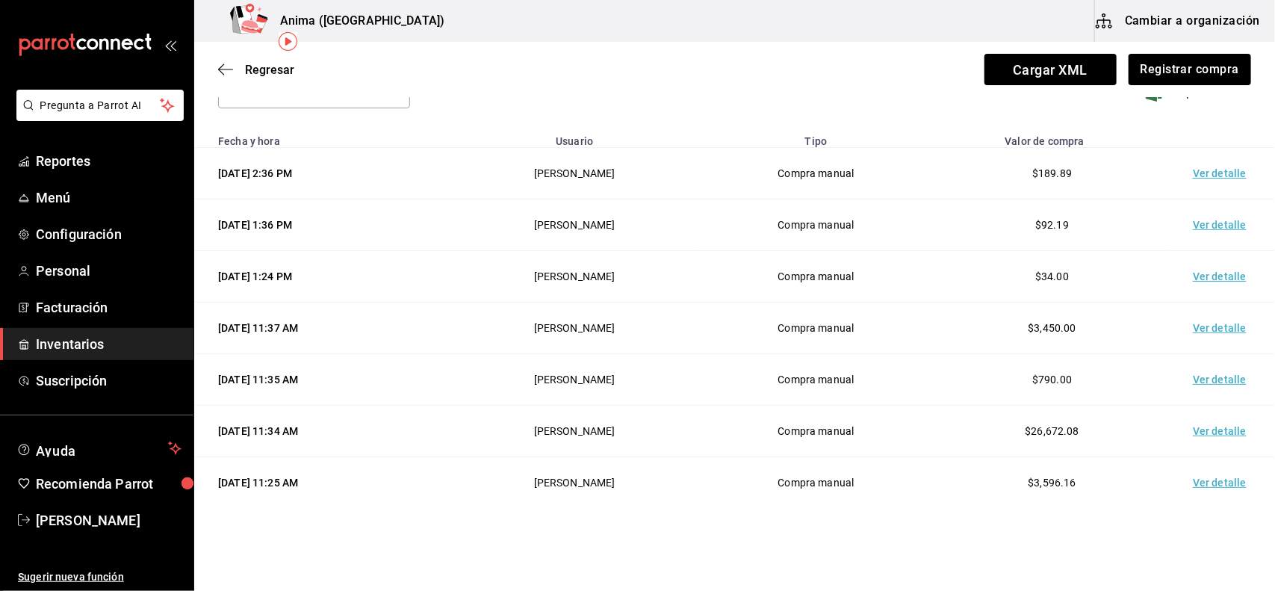
click at [1200, 376] on td "Ver detalle" at bounding box center [1223, 380] width 105 height 52
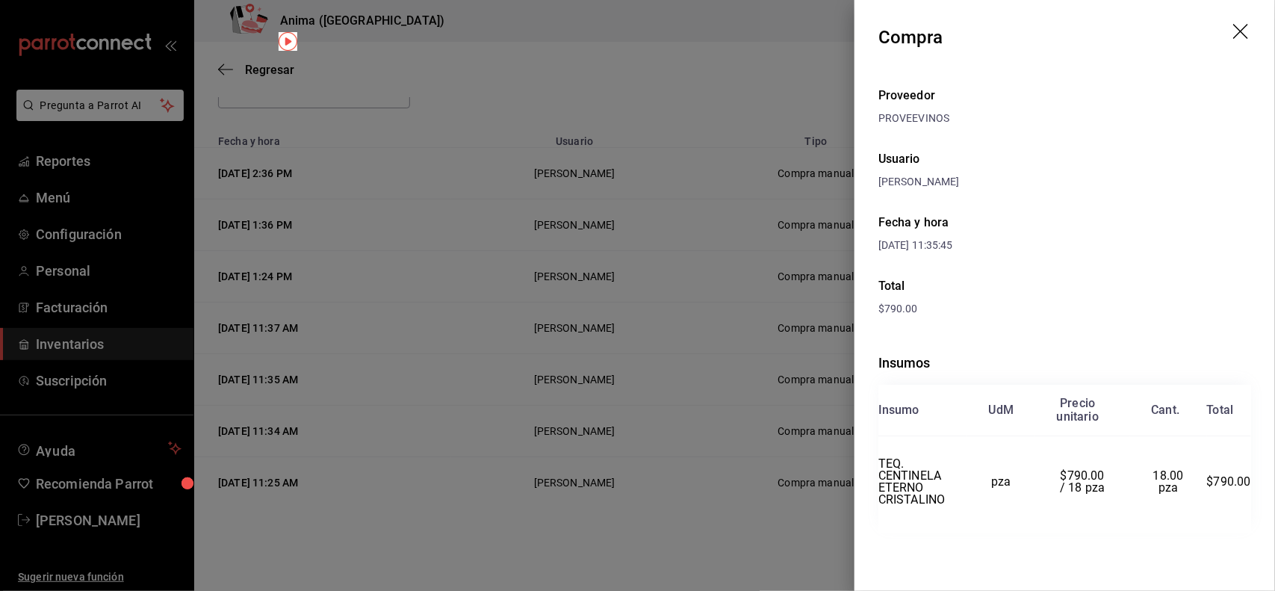
click at [773, 341] on div at bounding box center [637, 295] width 1275 height 591
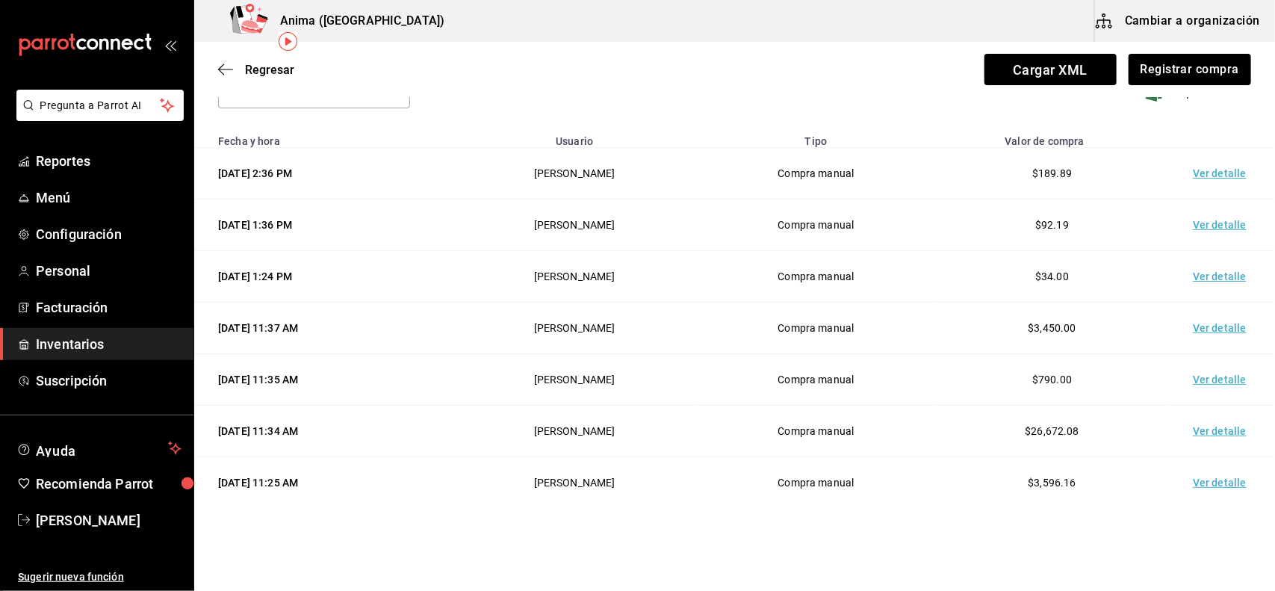
click at [1175, 326] on td "Ver detalle" at bounding box center [1223, 329] width 105 height 52
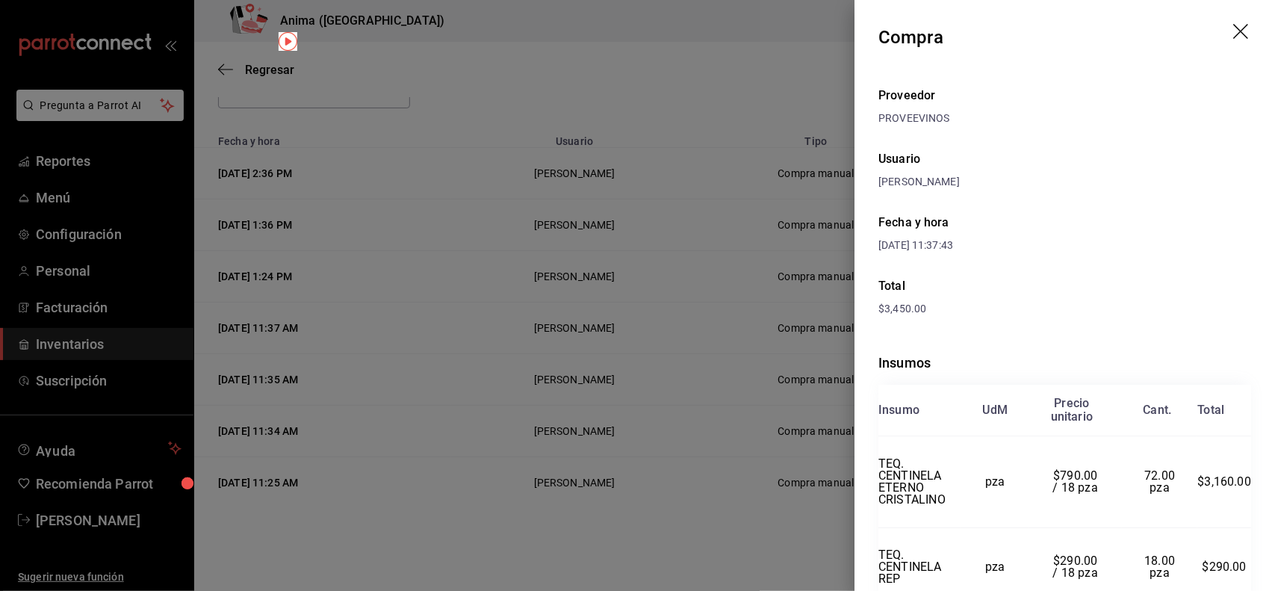
click at [778, 382] on div at bounding box center [637, 295] width 1275 height 591
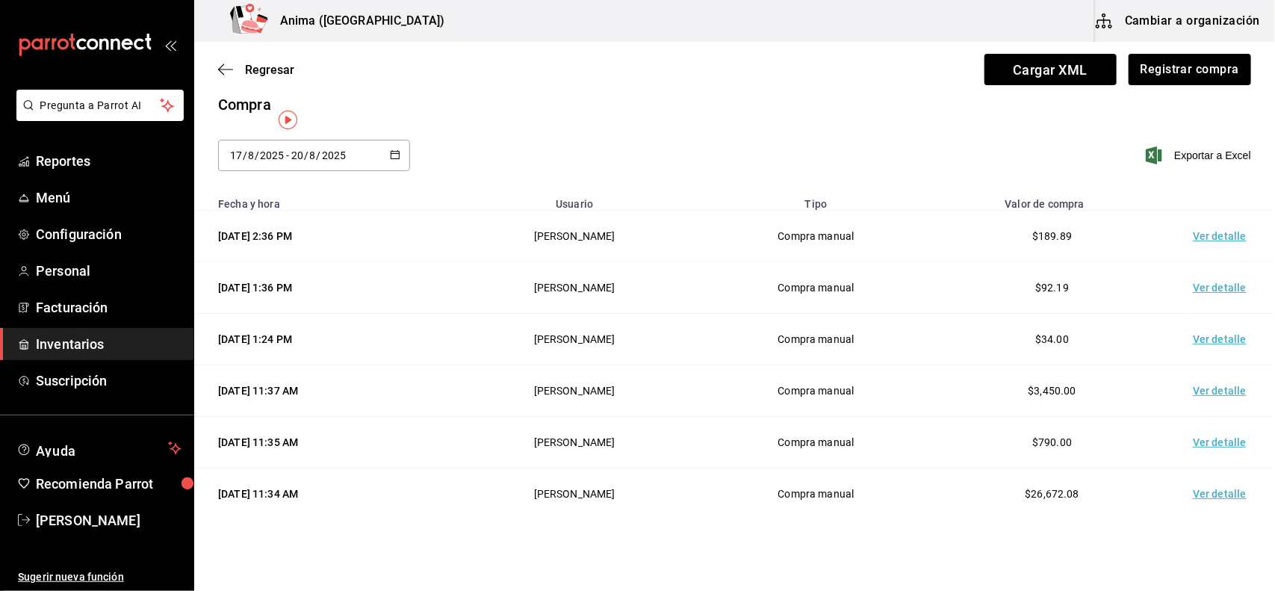
scroll to position [0, 0]
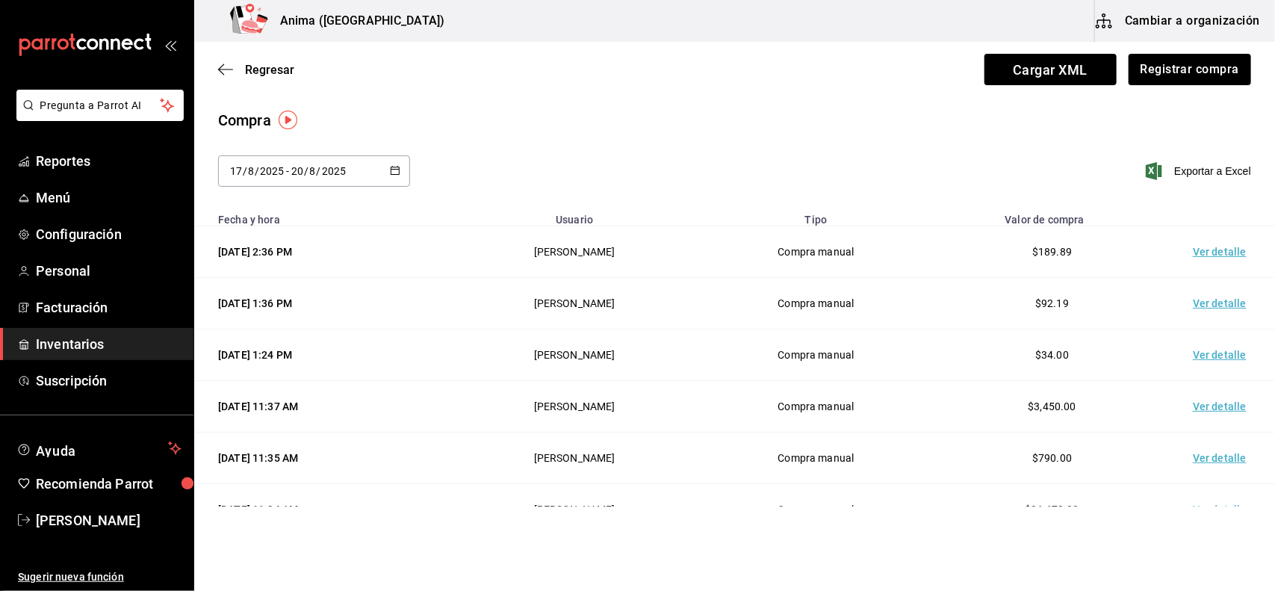
click at [61, 163] on span "Reportes" at bounding box center [109, 161] width 146 height 20
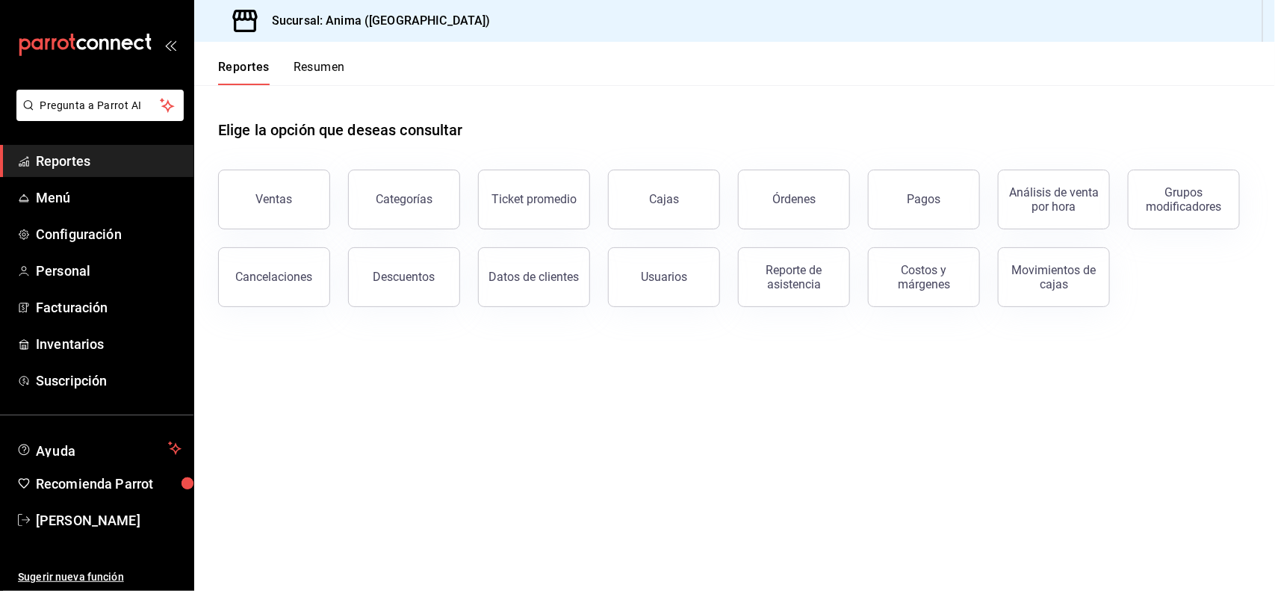
click at [545, 103] on div "Elige la opción que deseas consultar" at bounding box center [734, 118] width 1033 height 66
